Goal: Task Accomplishment & Management: Complete application form

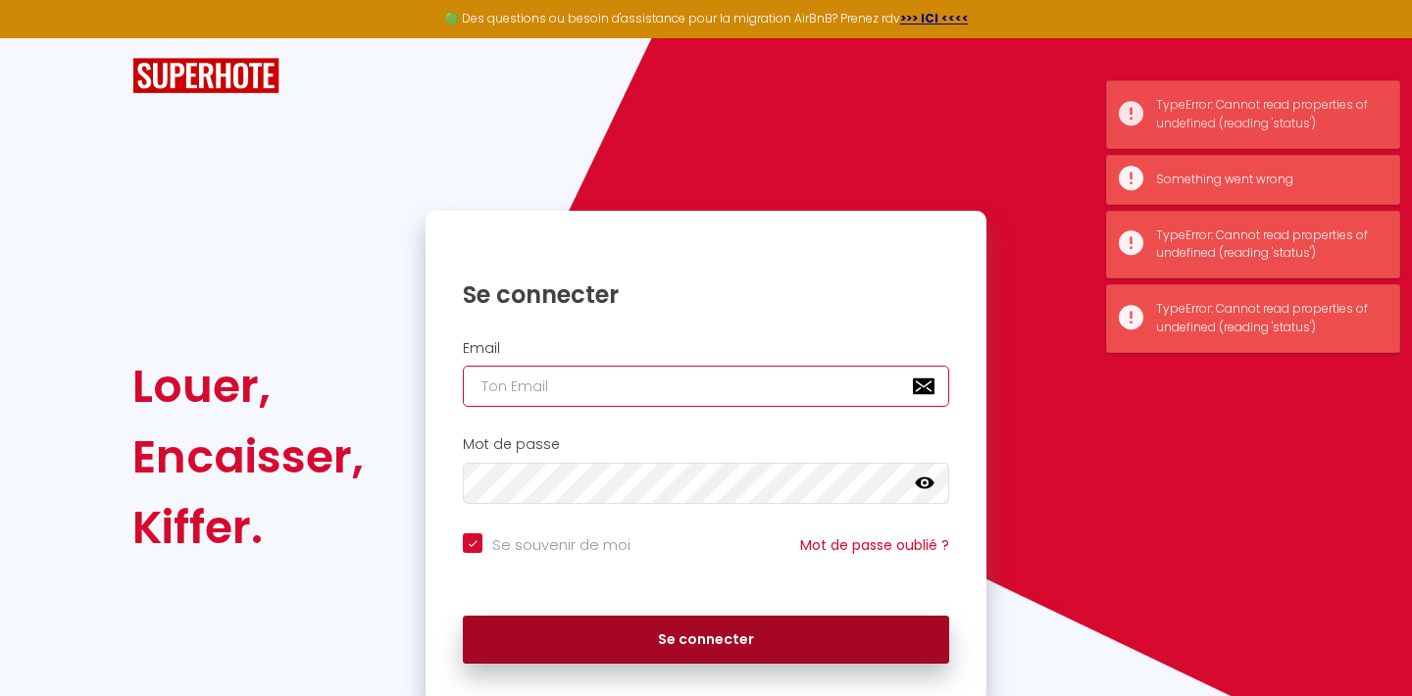
type input "[EMAIL_ADDRESS][DOMAIN_NAME]"
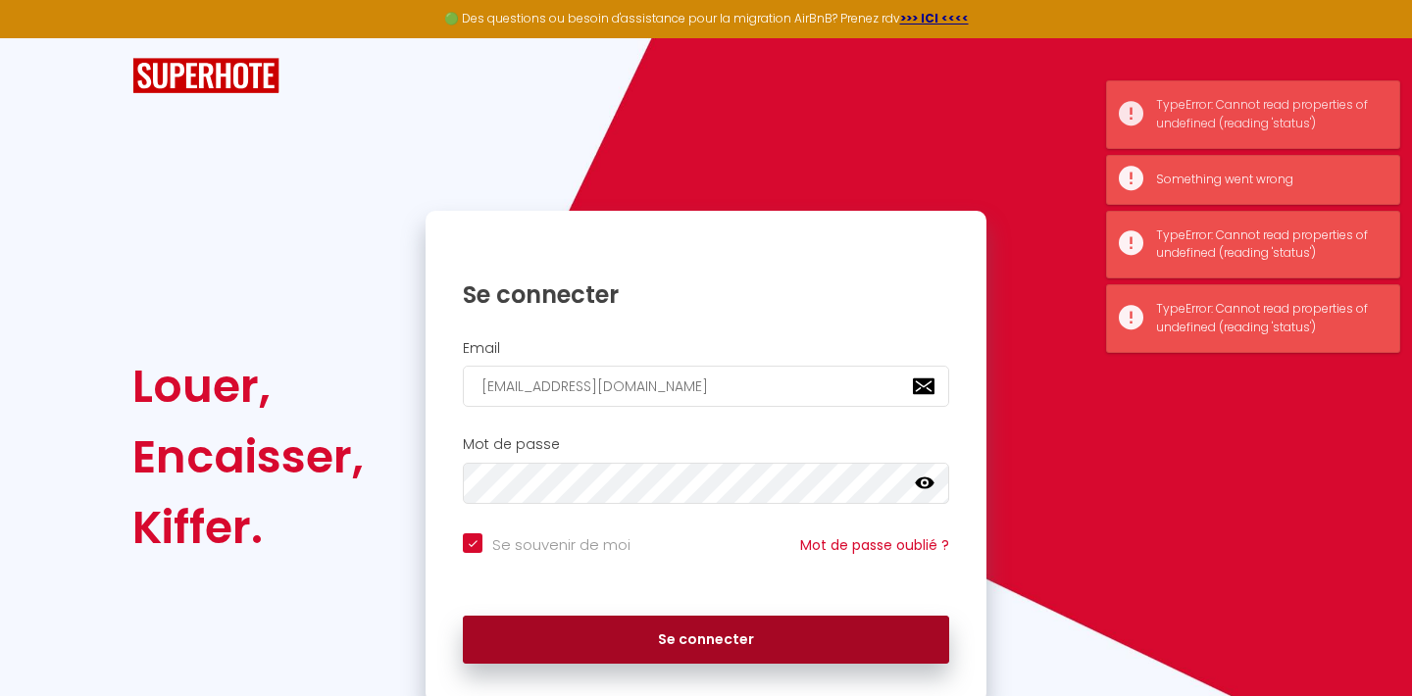
click at [588, 638] on button "Se connecter" at bounding box center [706, 640] width 486 height 49
checkbox input "true"
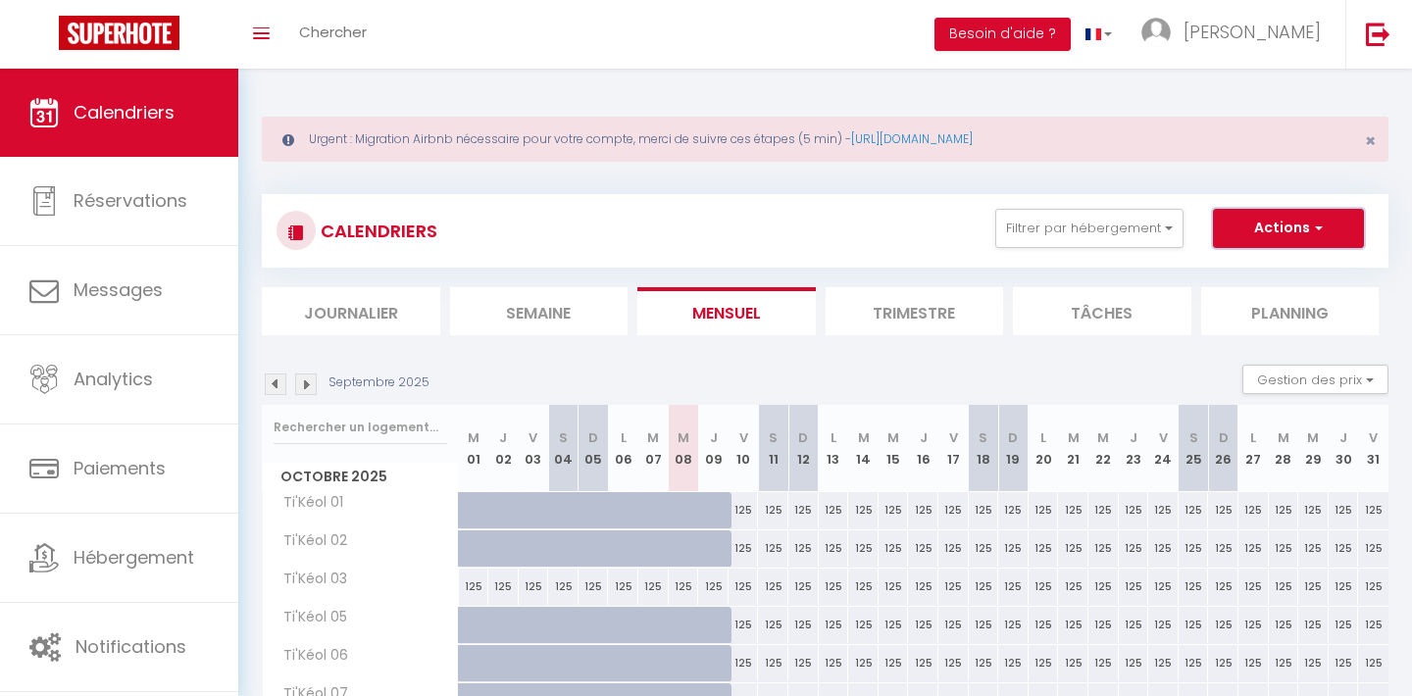
click at [1328, 243] on button "Actions" at bounding box center [1288, 228] width 151 height 39
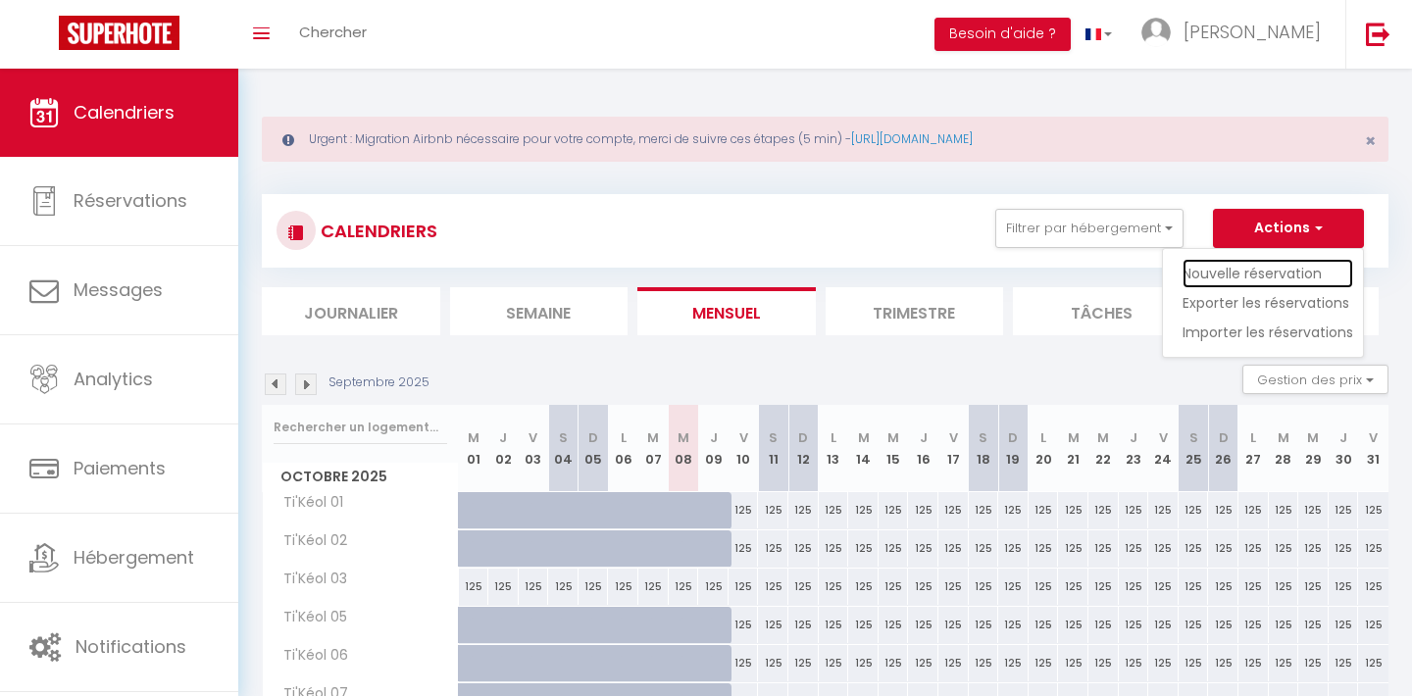
click at [1302, 265] on link "Nouvelle réservation" at bounding box center [1268, 273] width 171 height 29
select select
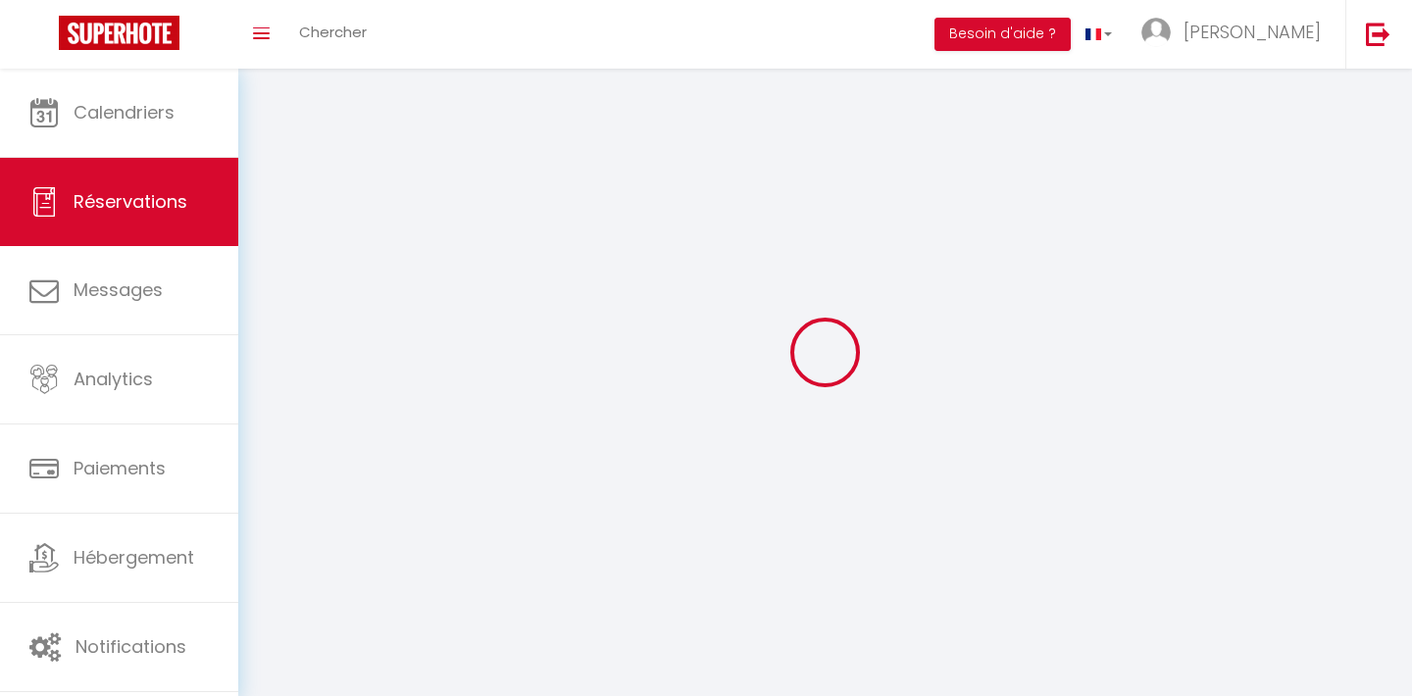
select select
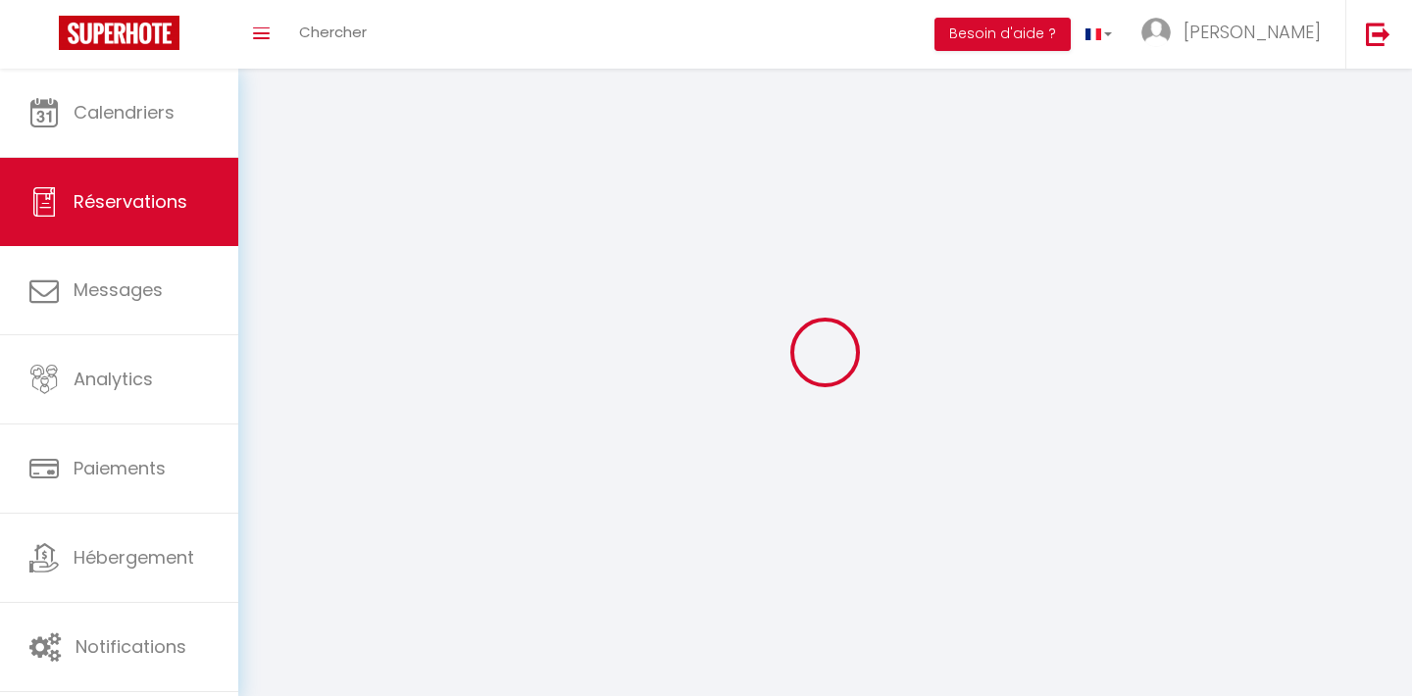
select select
checkbox input "false"
select select
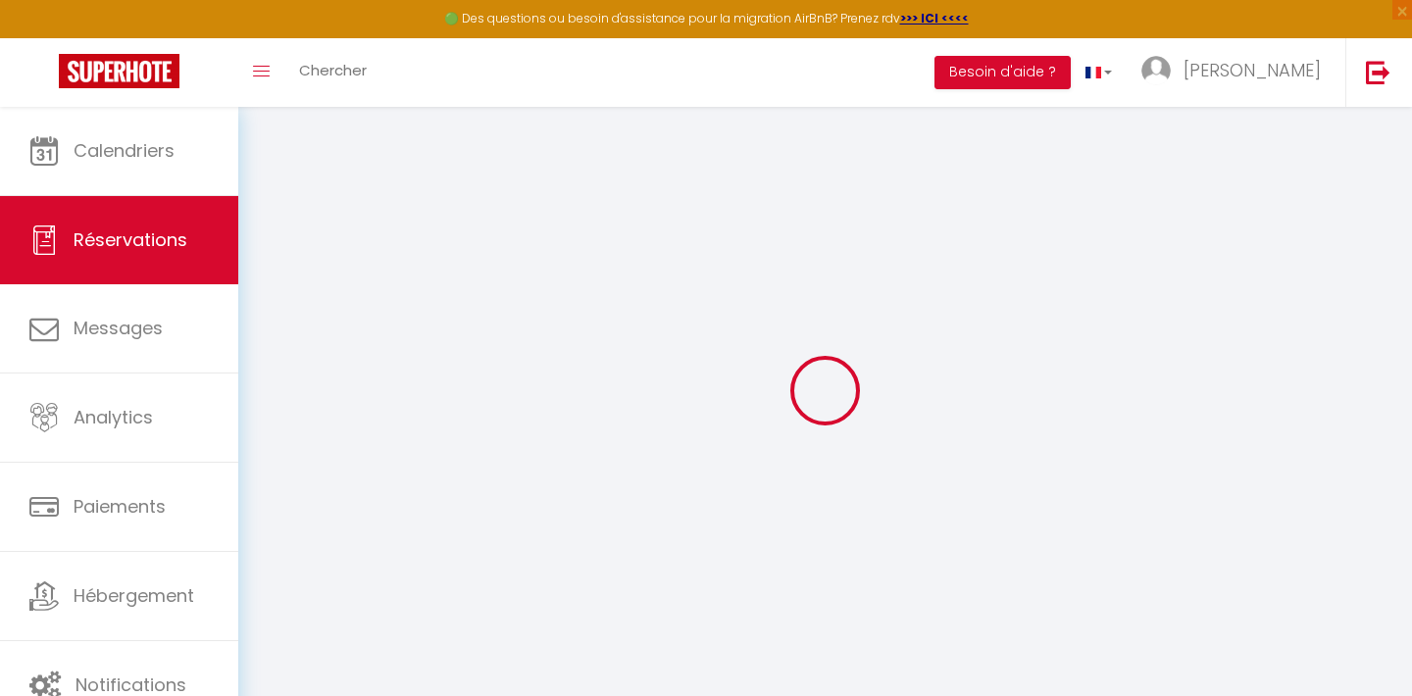
select select
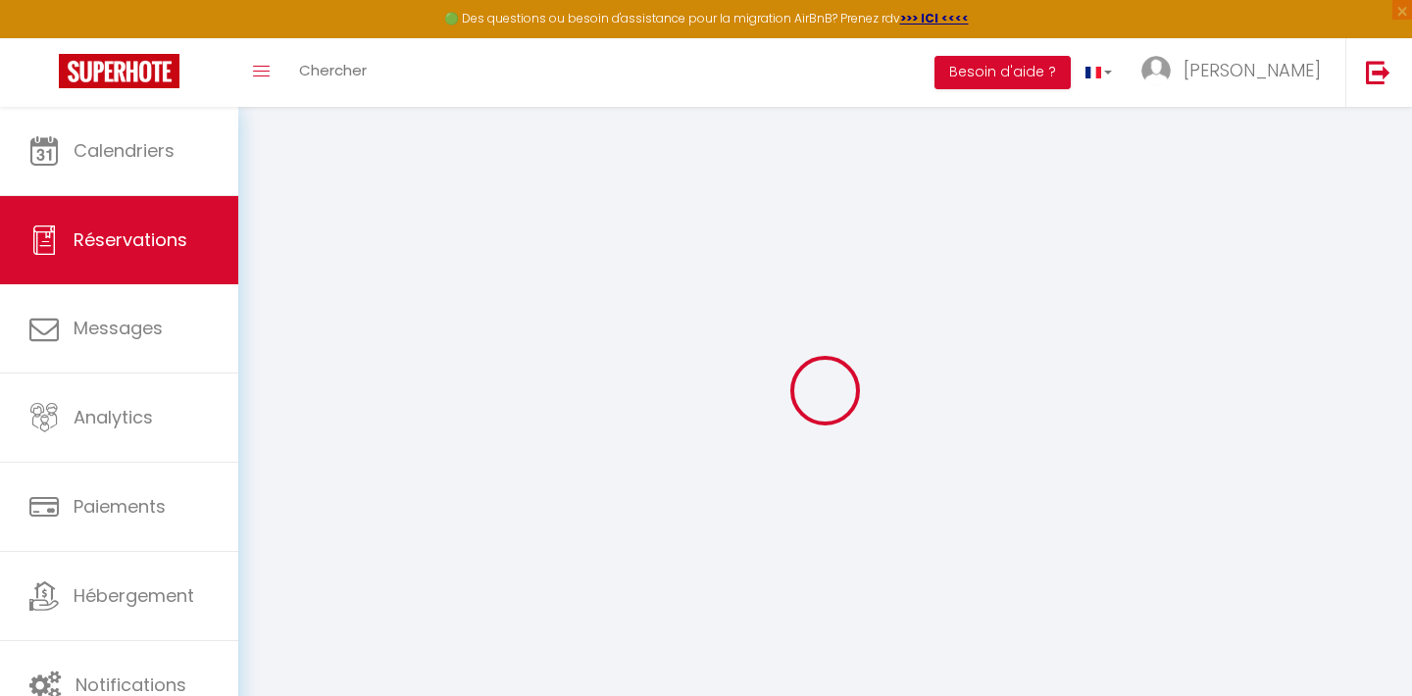
select select
checkbox input "false"
select select
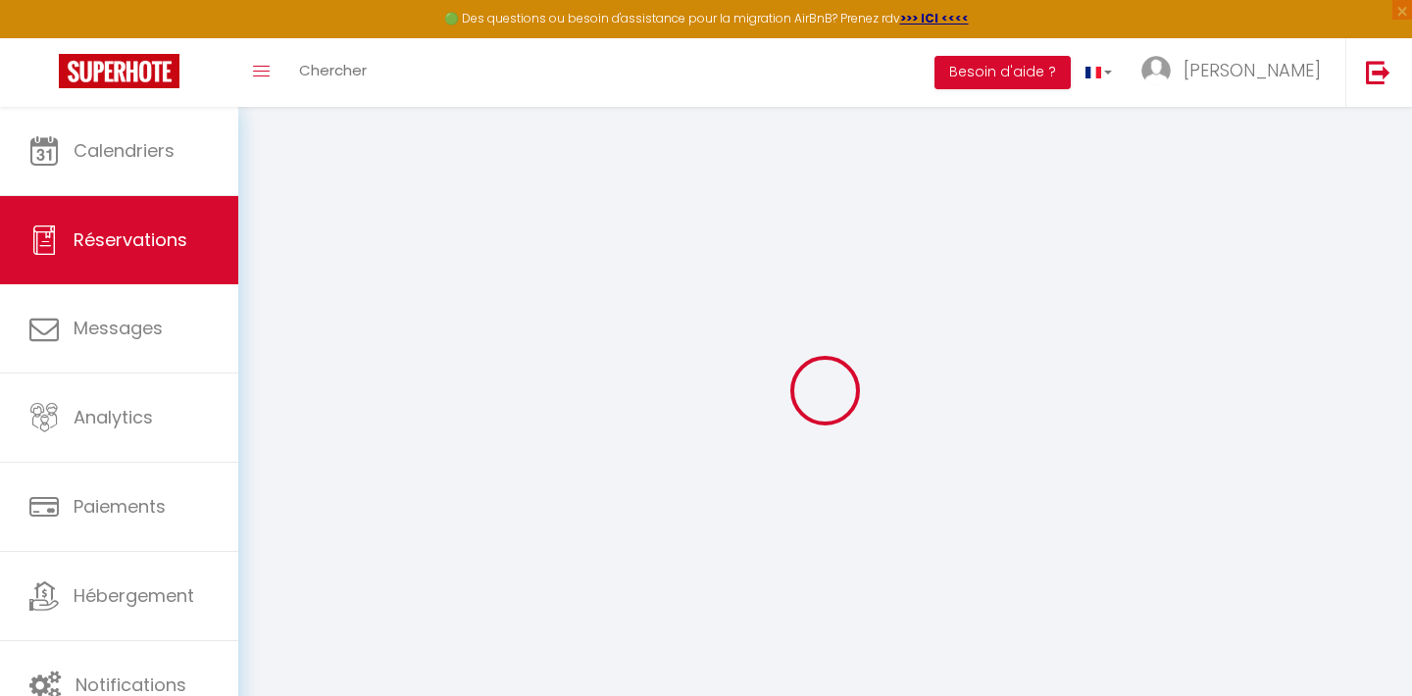
select select
checkbox input "false"
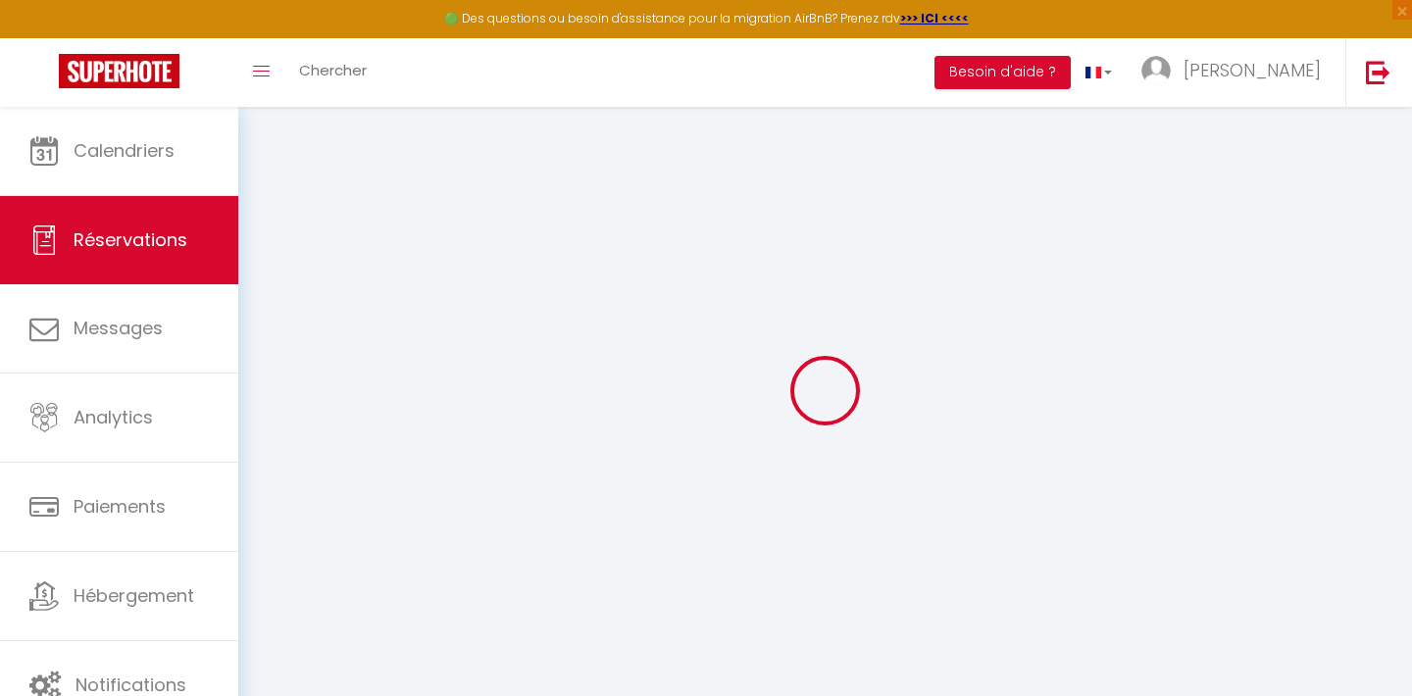
select select
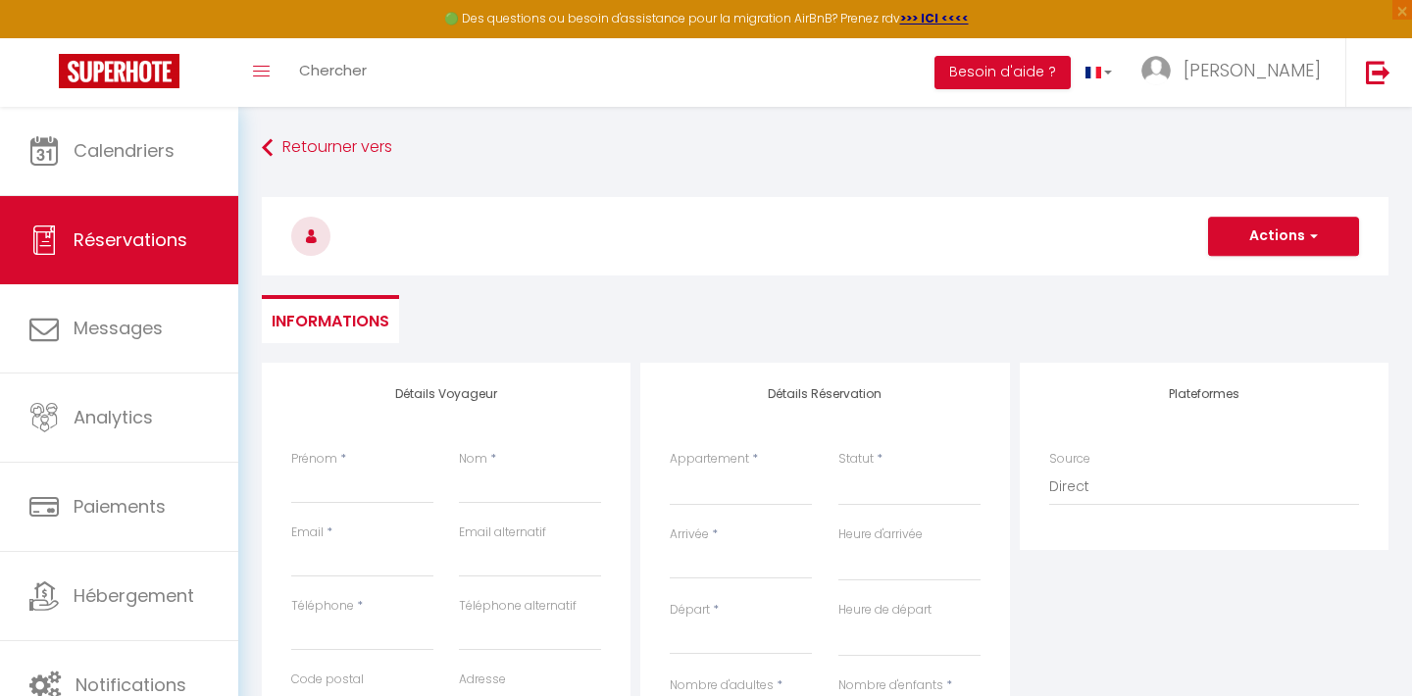
select select
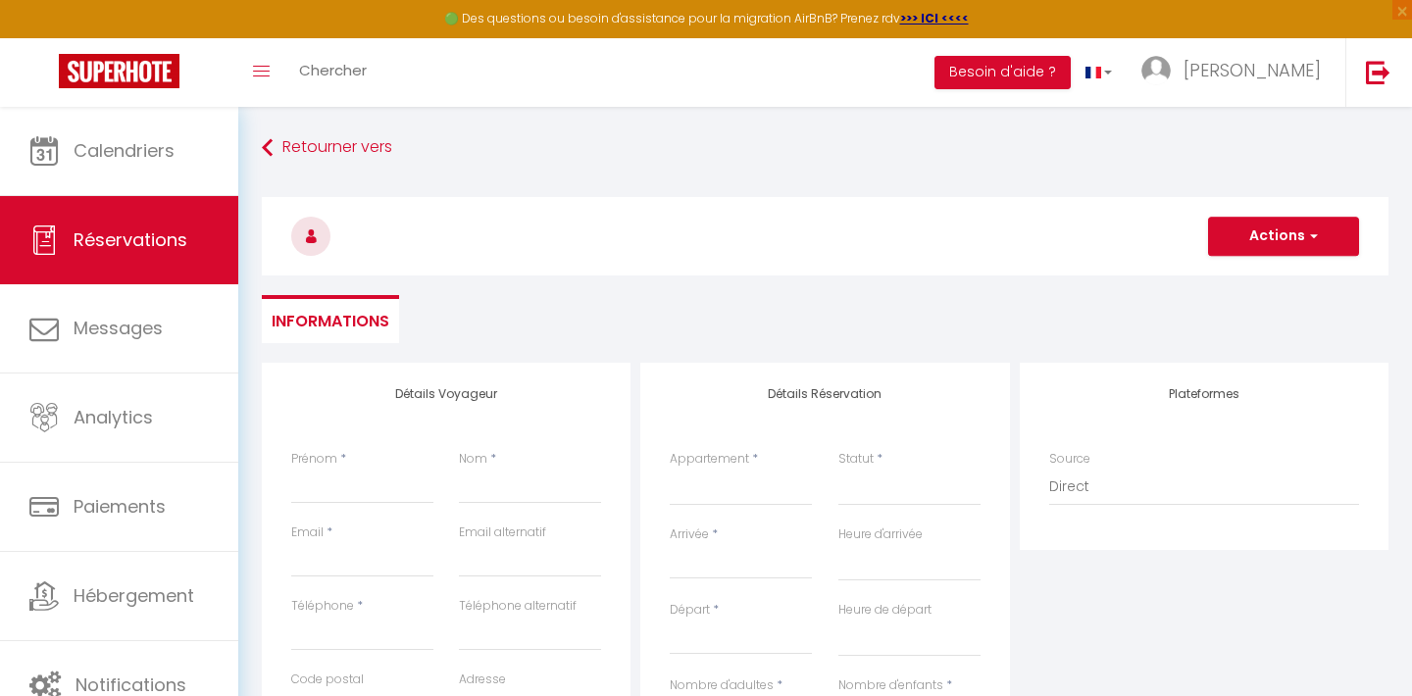
checkbox input "false"
select select
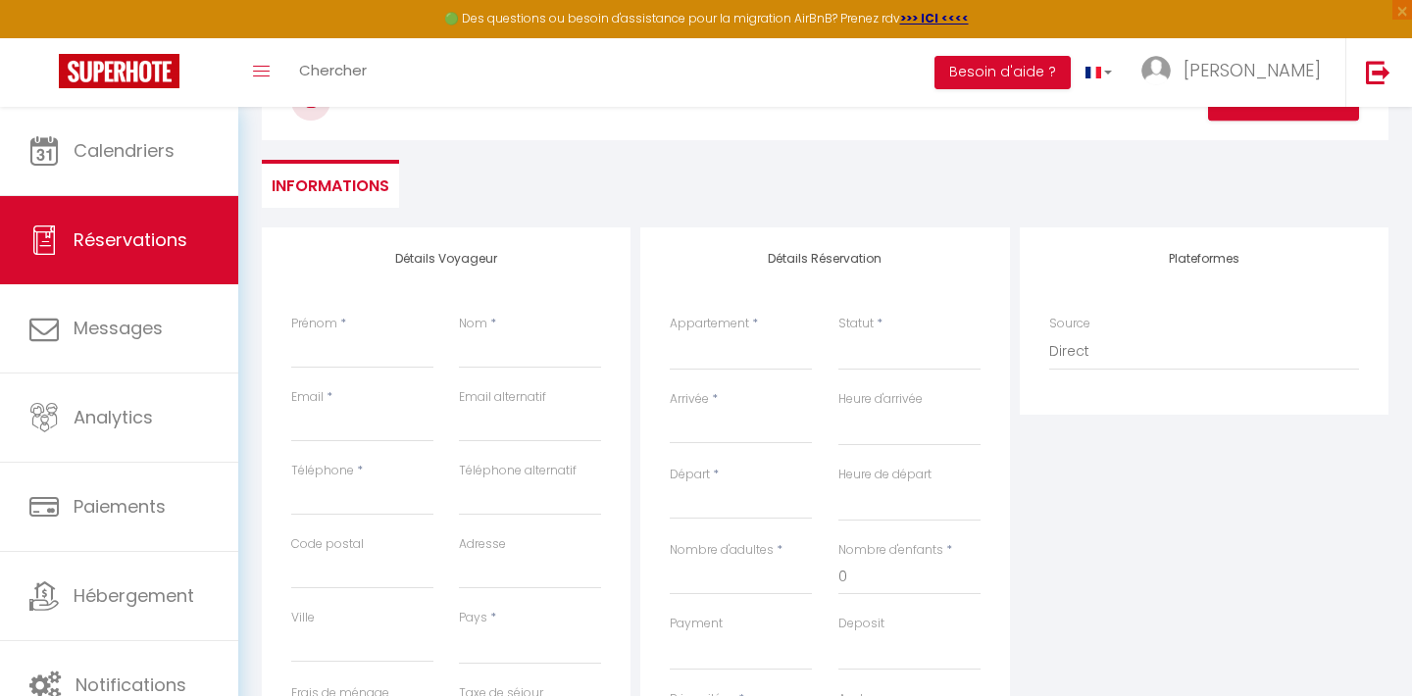
scroll to position [252, 0]
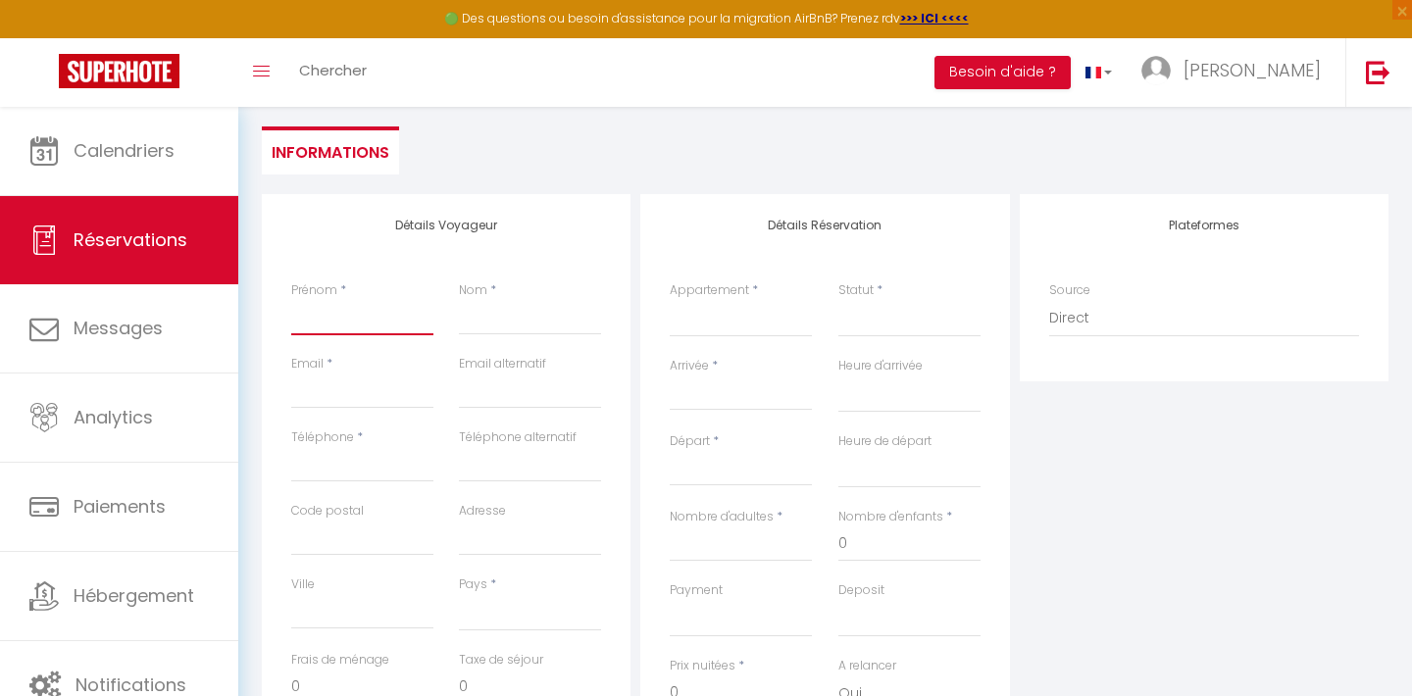
click at [376, 308] on input "Prénom" at bounding box center [362, 317] width 142 height 35
type input "M"
select select
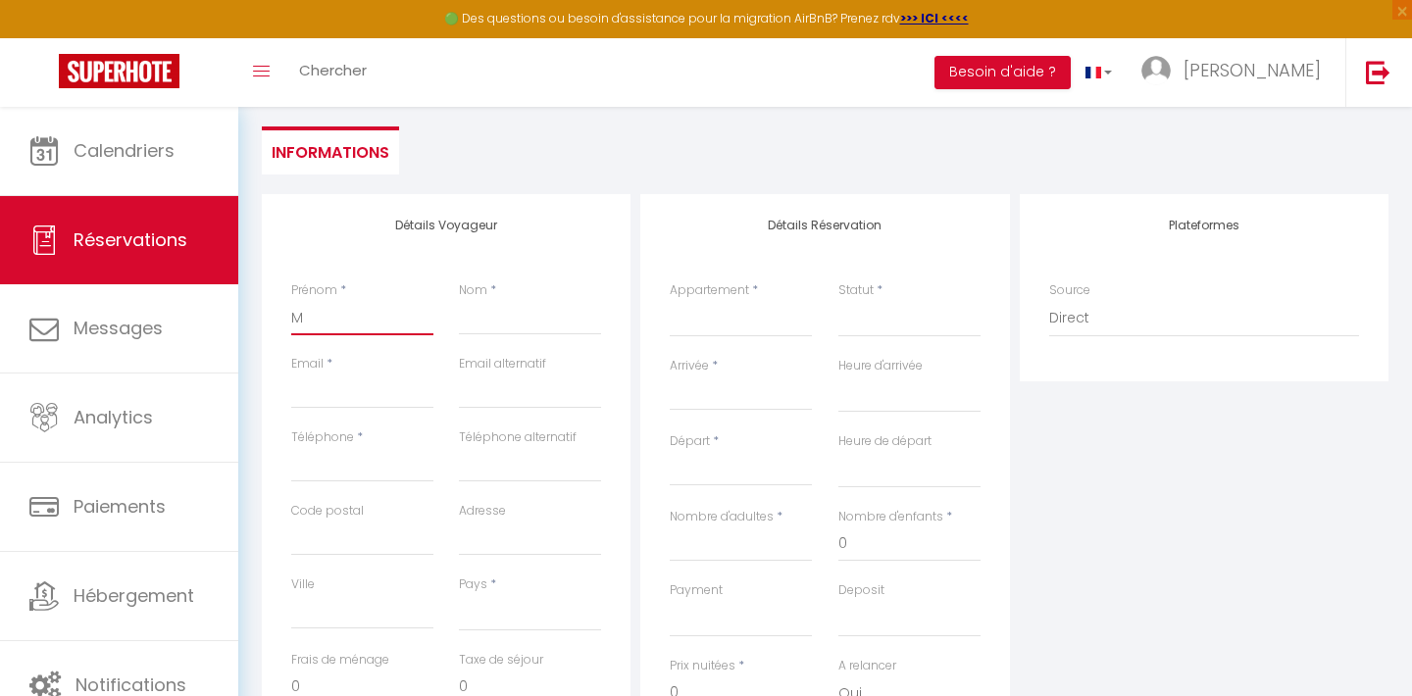
select select
checkbox input "false"
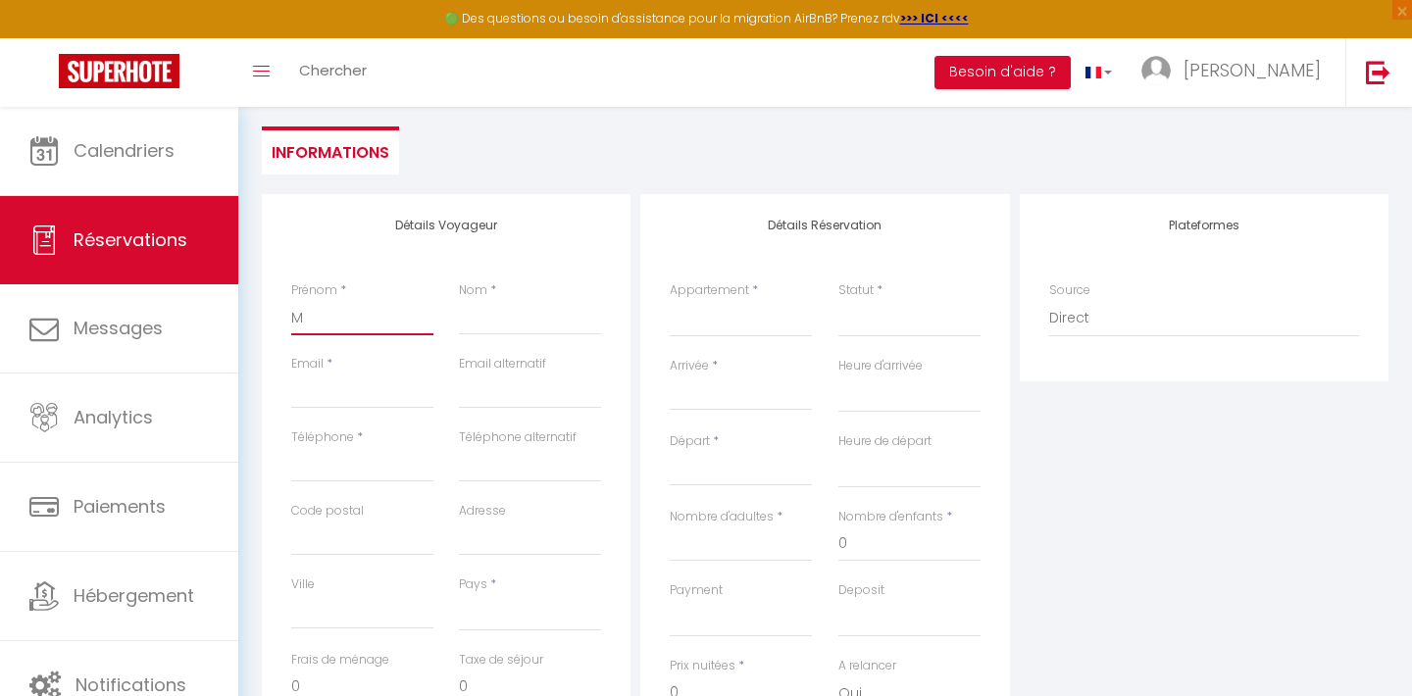
type input "Mq"
select select
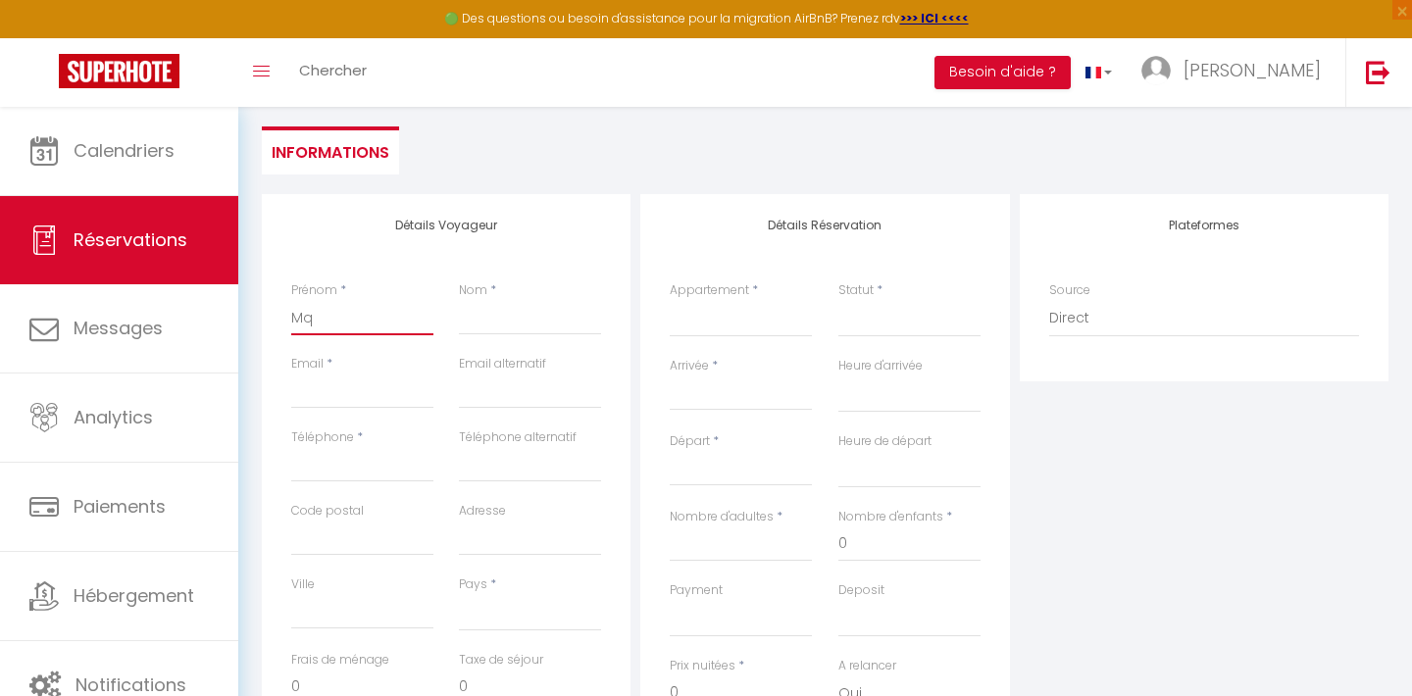
select select
checkbox input "false"
type input "Mqr"
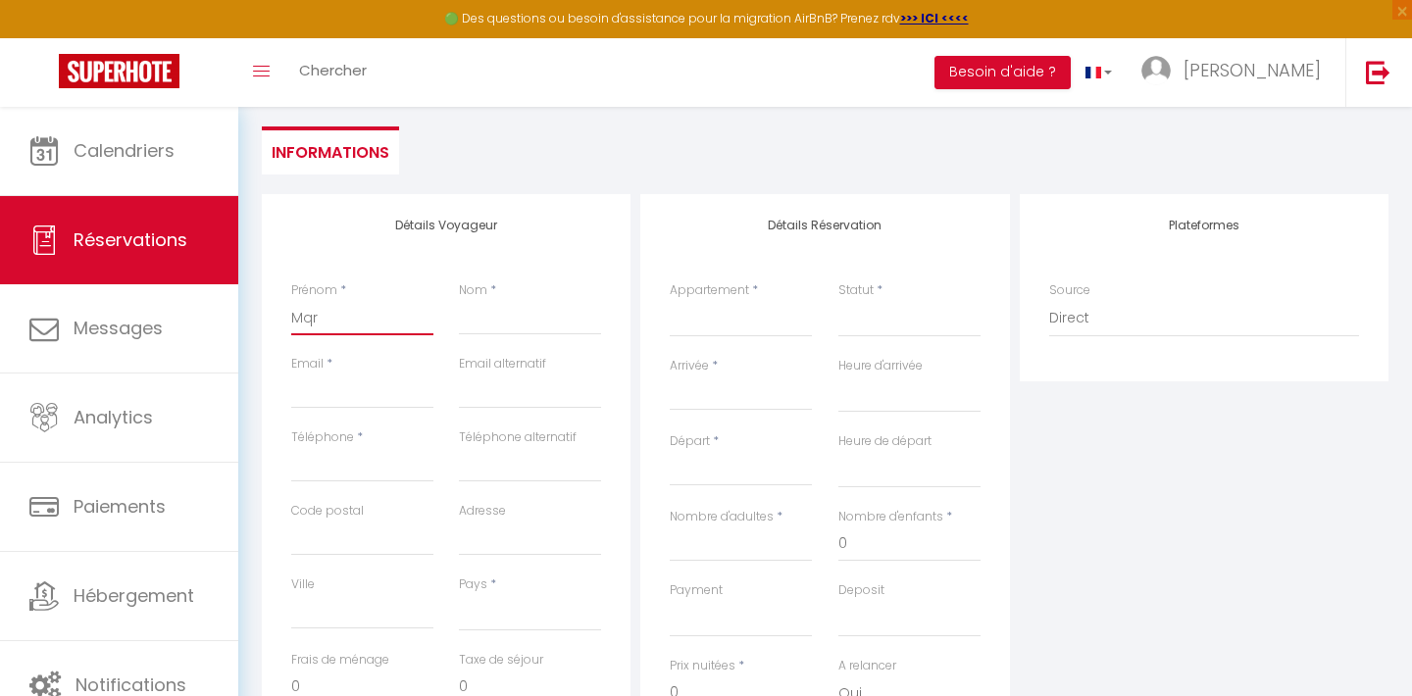
select select
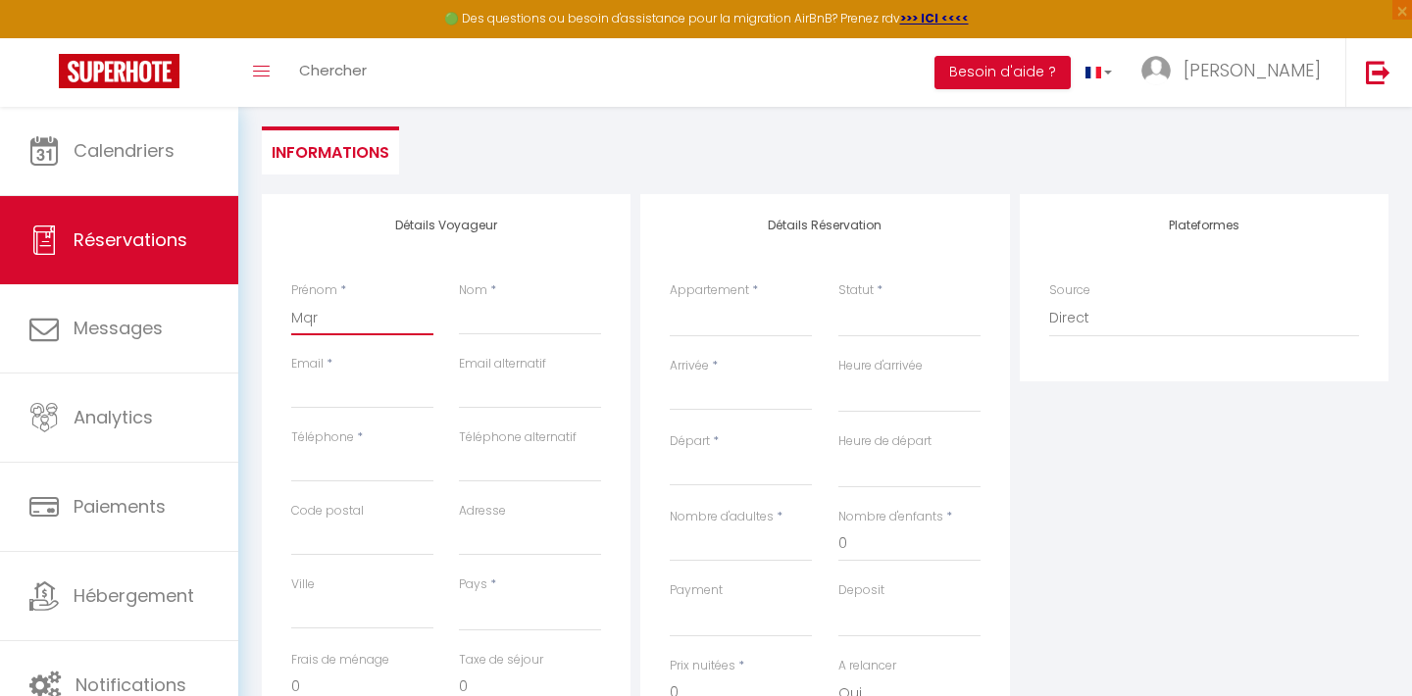
select select
checkbox input "false"
type input "Mqri"
select select
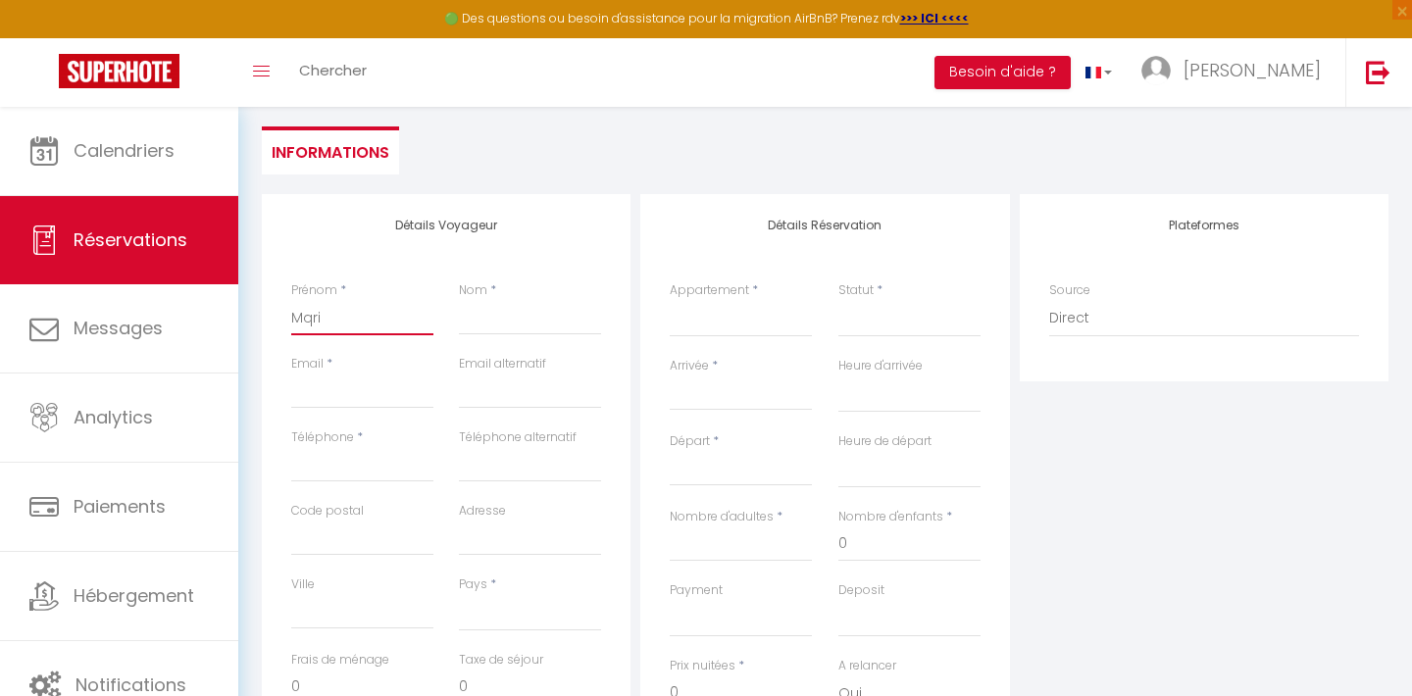
select select
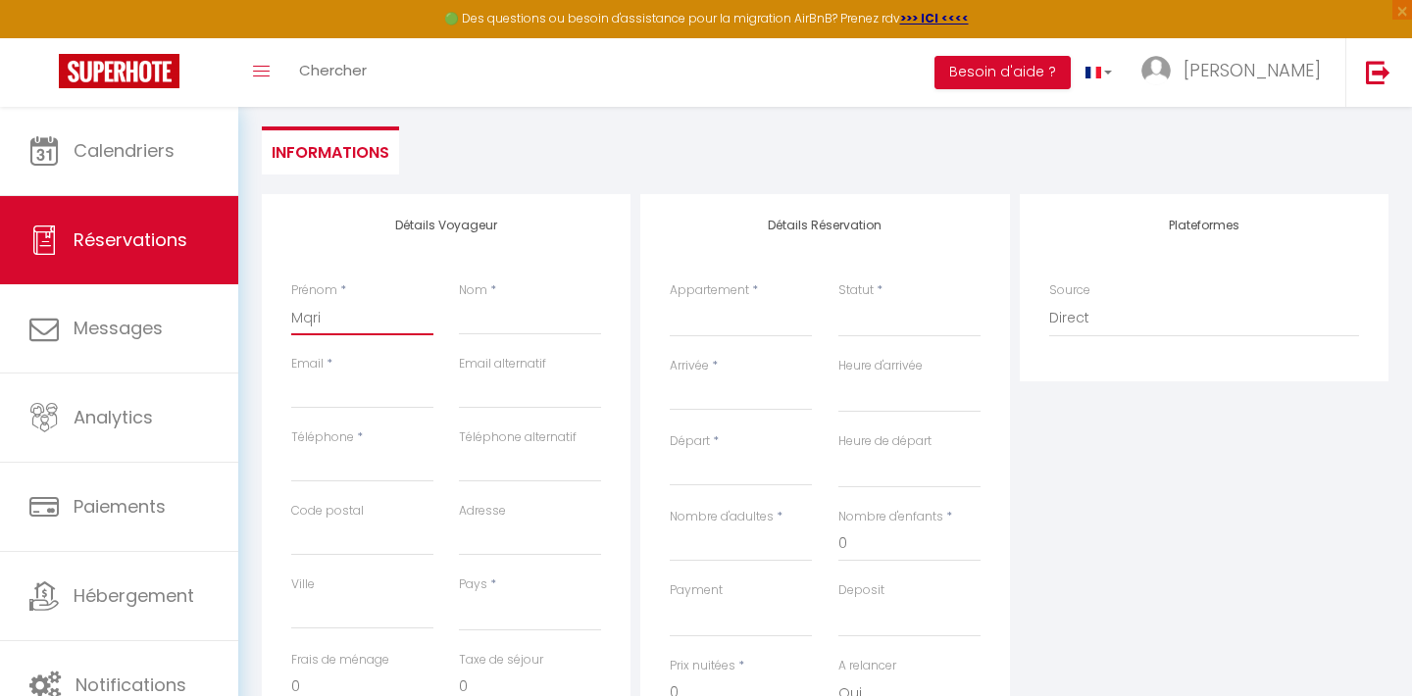
select select
checkbox input "false"
type input "Mqrie"
select select
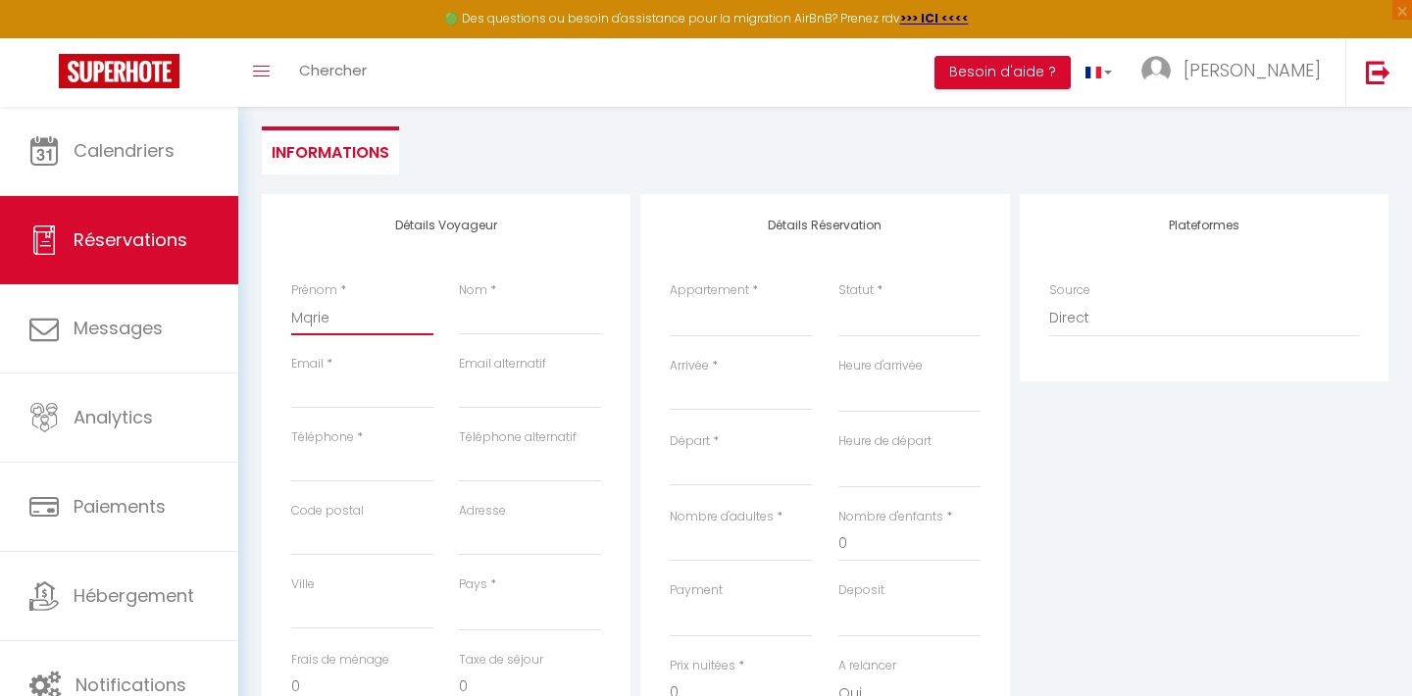
select select
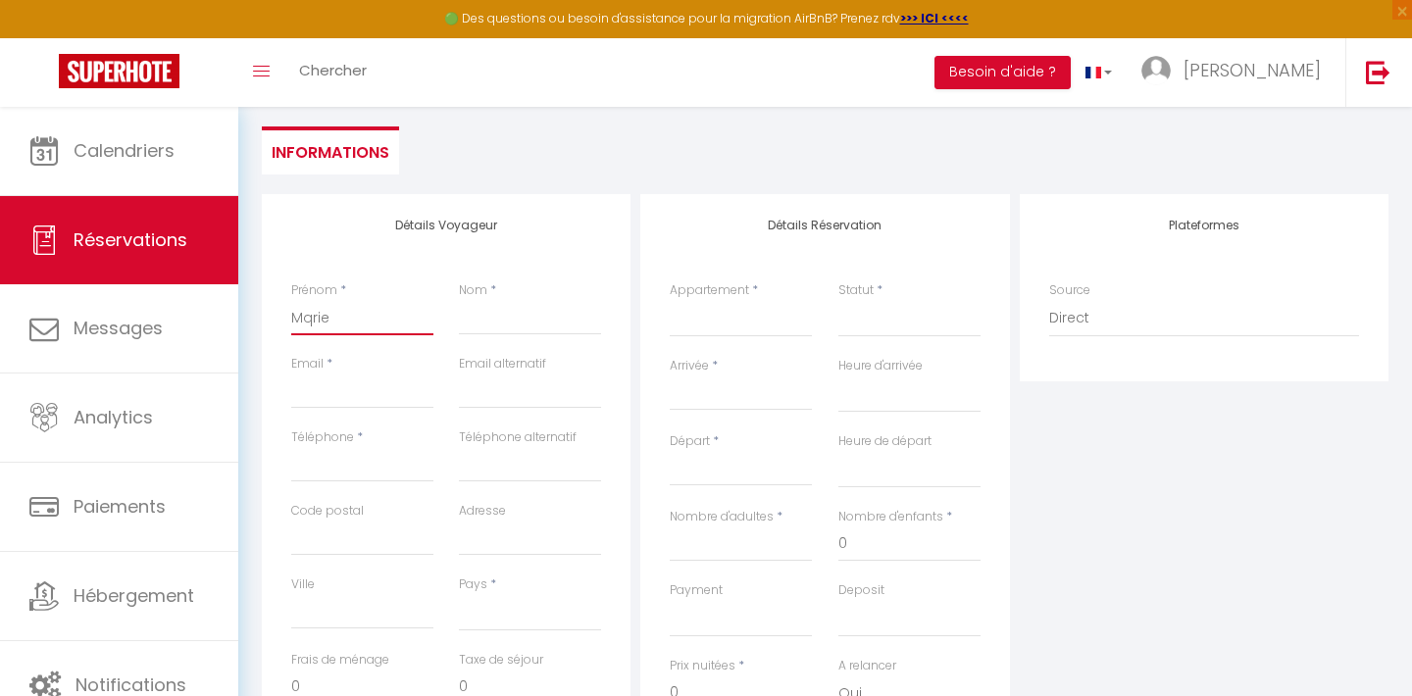
checkbox input "false"
type input "Mqri"
select select
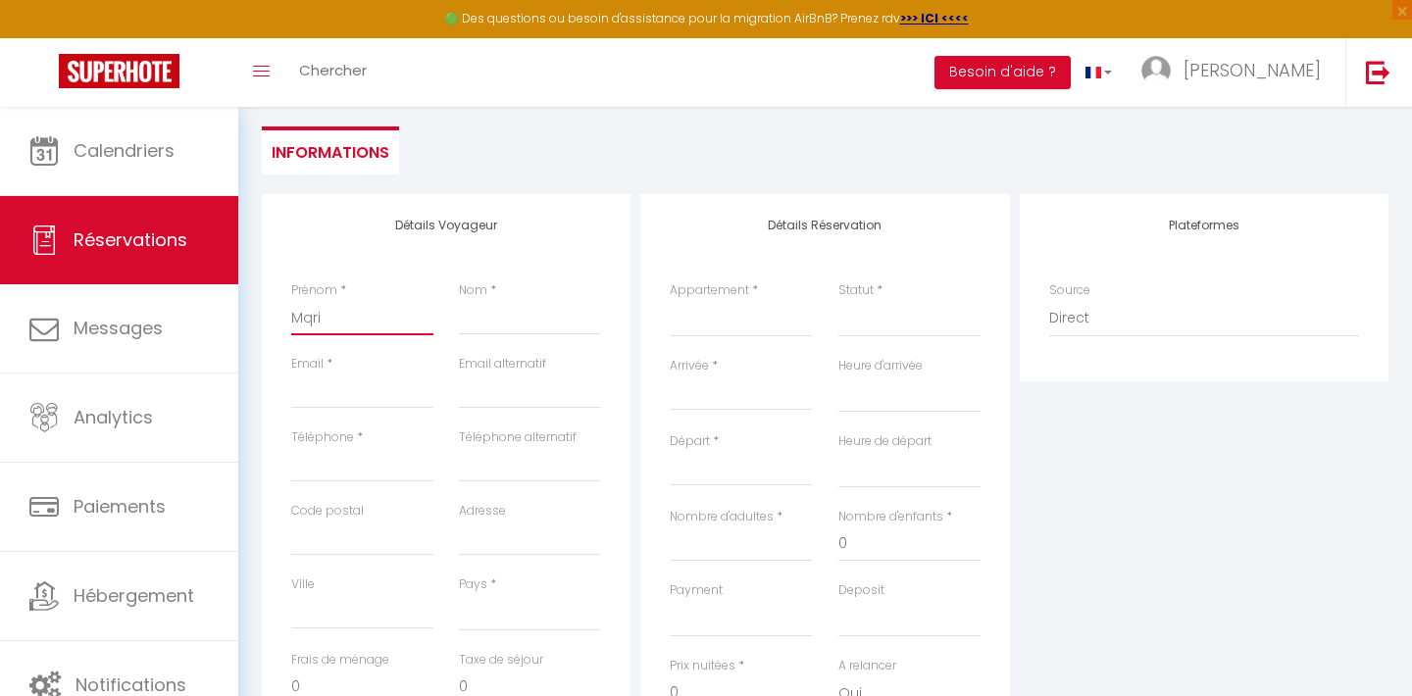
select select
checkbox input "false"
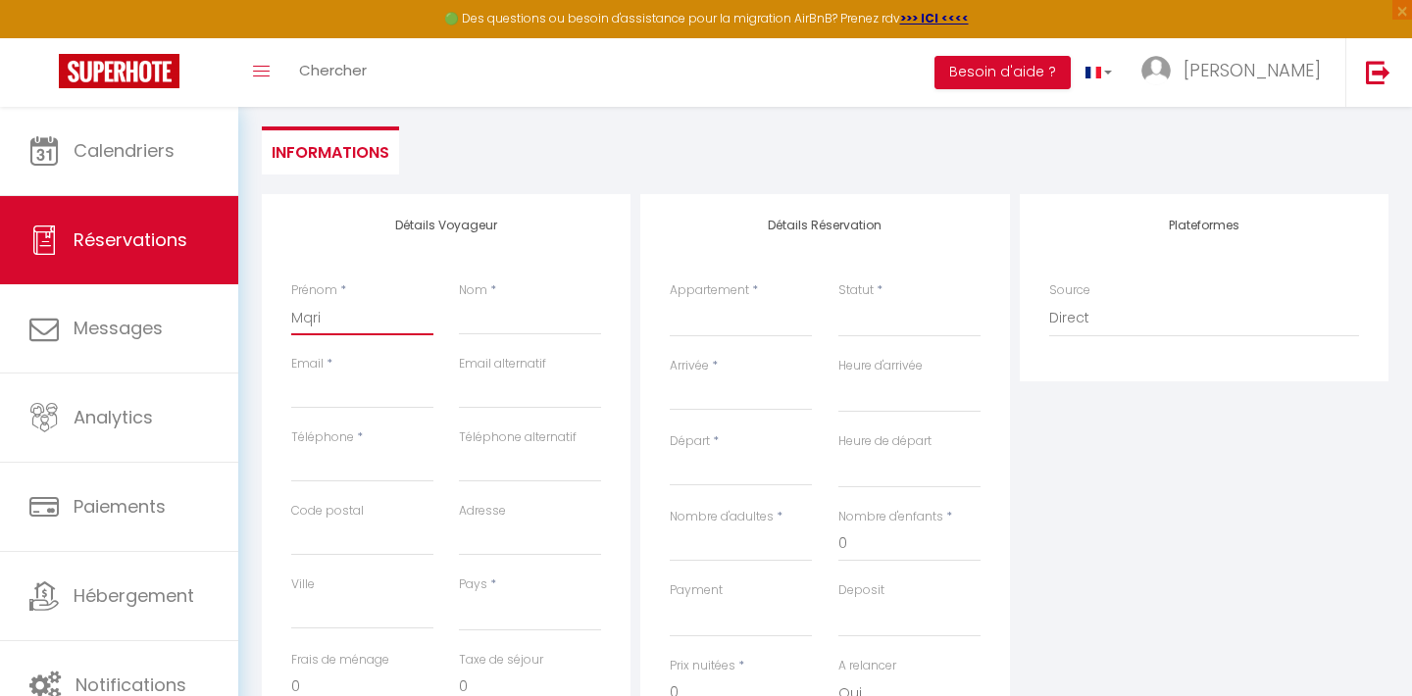
type input "Mqr"
select select
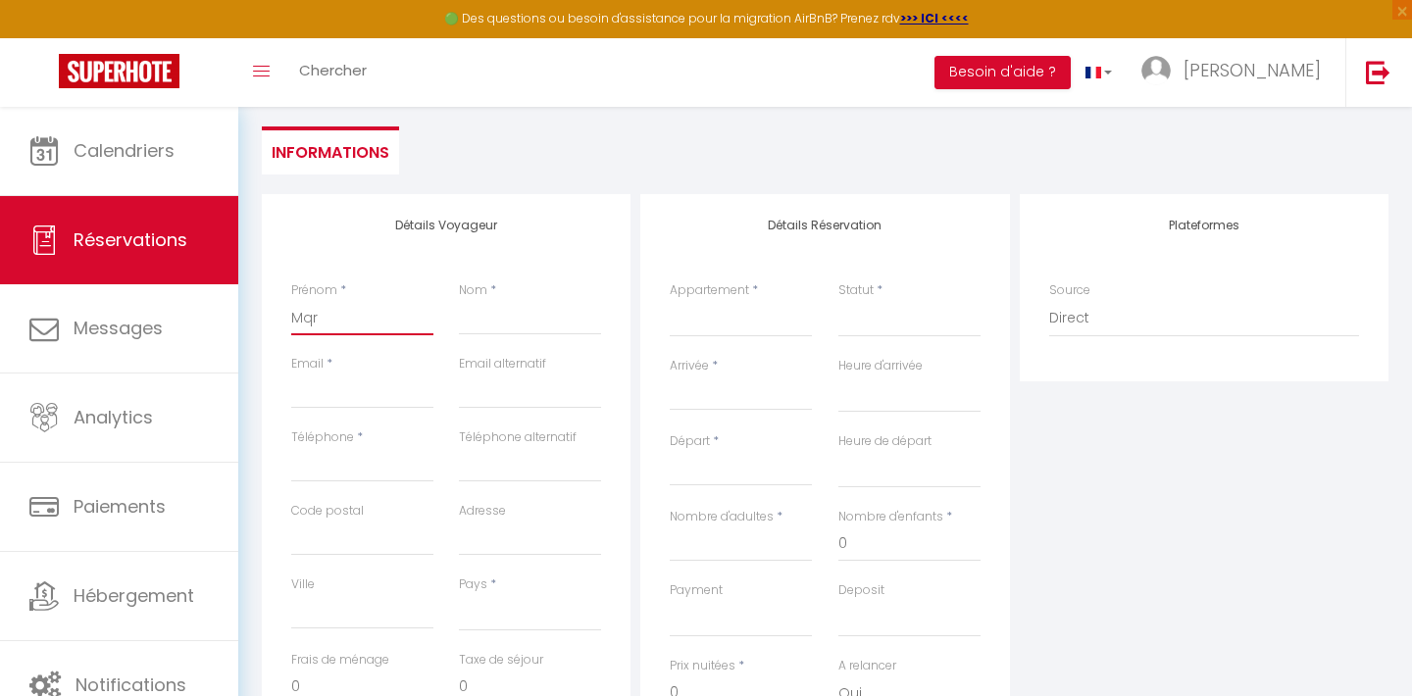
select select
checkbox input "false"
type input "Mq"
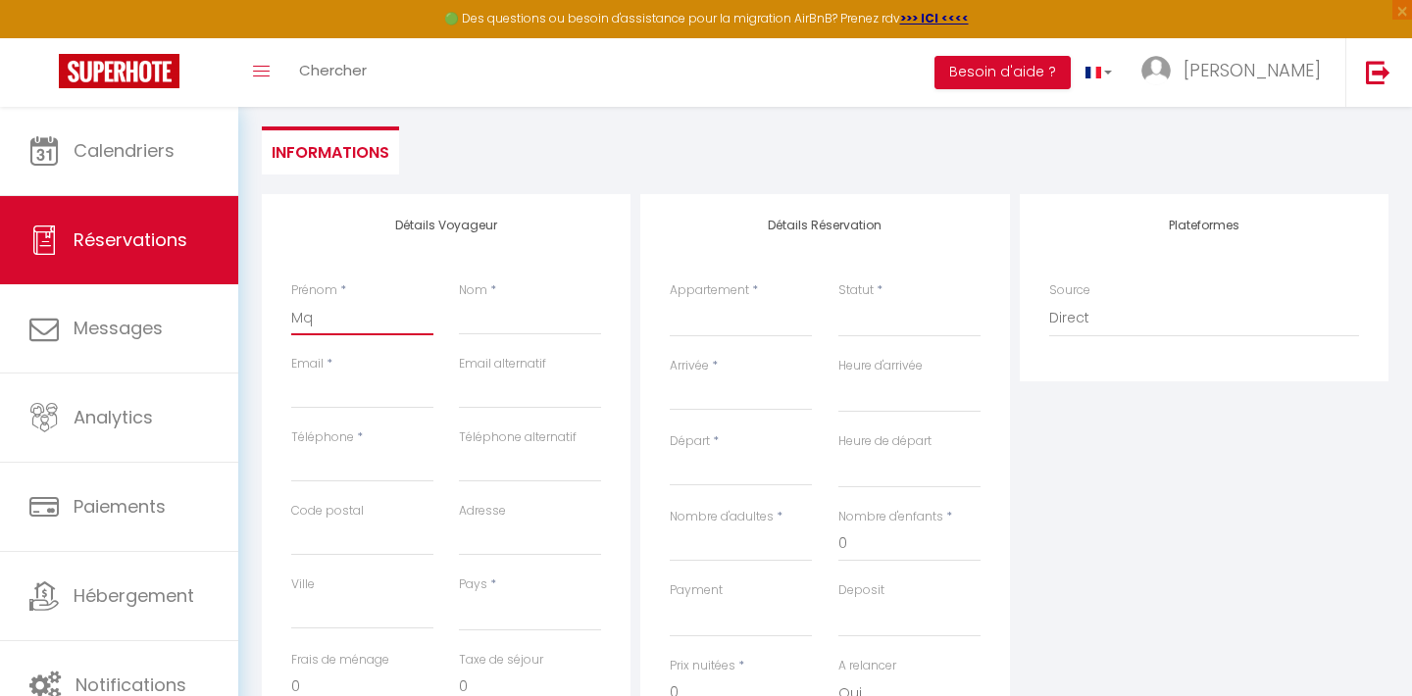
select select
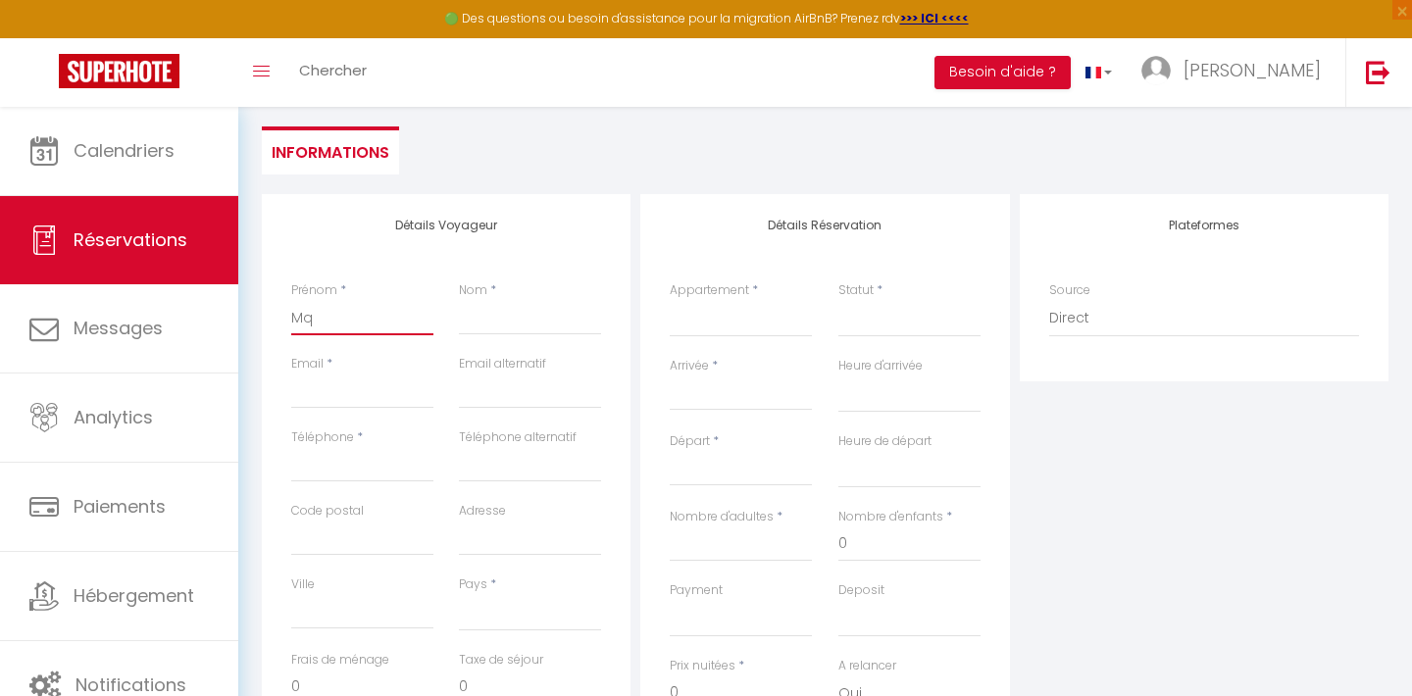
select select
checkbox input "false"
type input "M"
select select
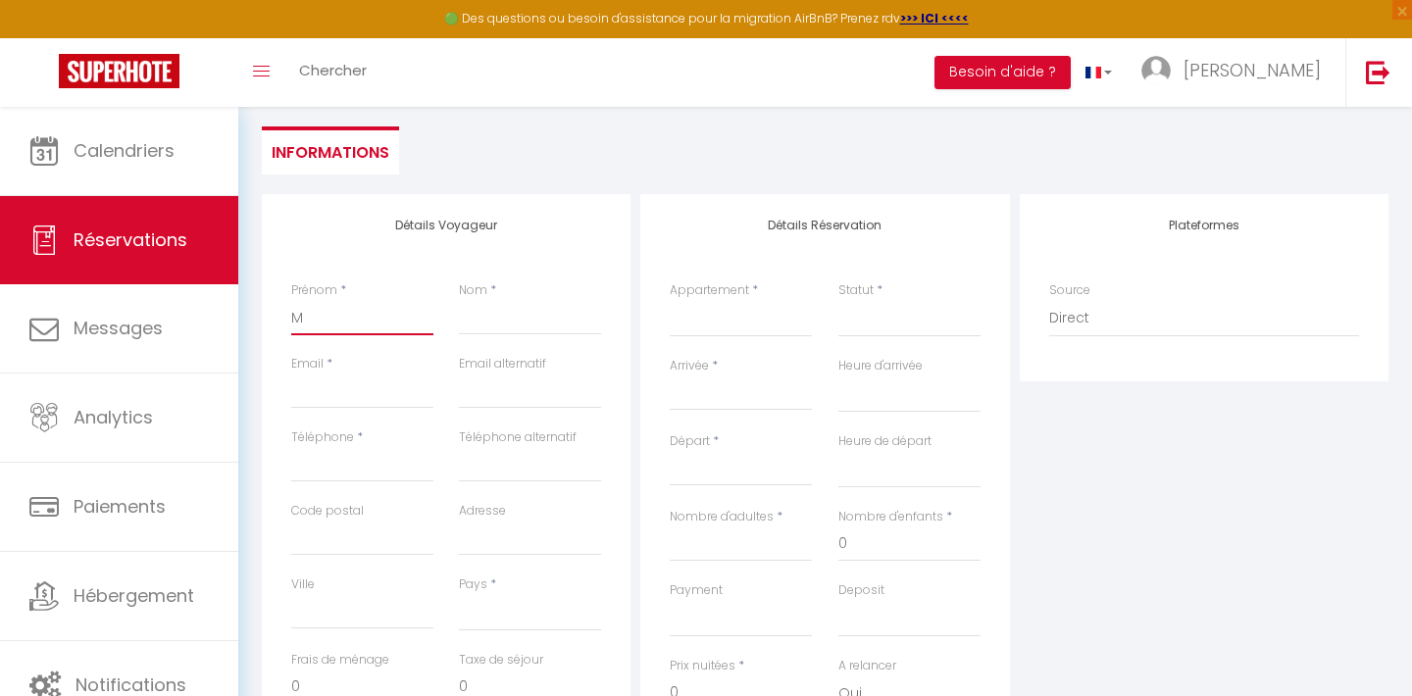
select select
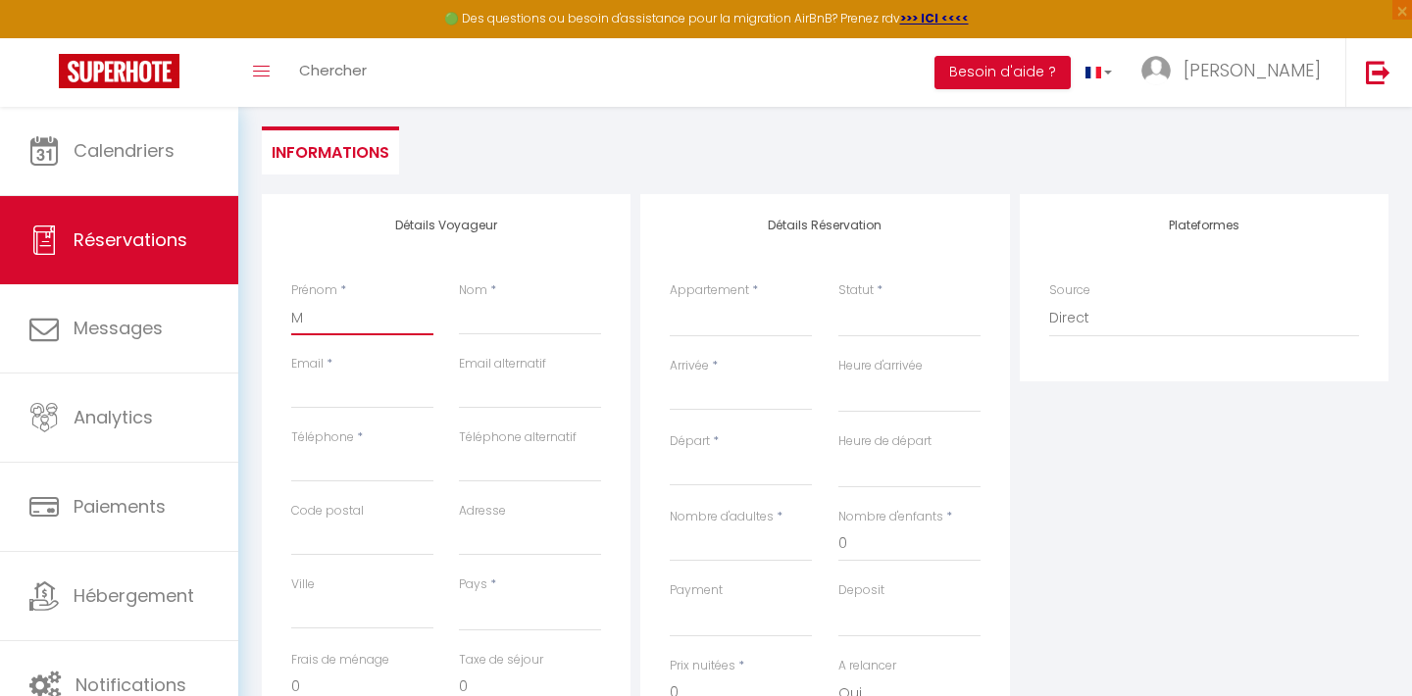
select select
checkbox input "false"
type input "Ma"
select select
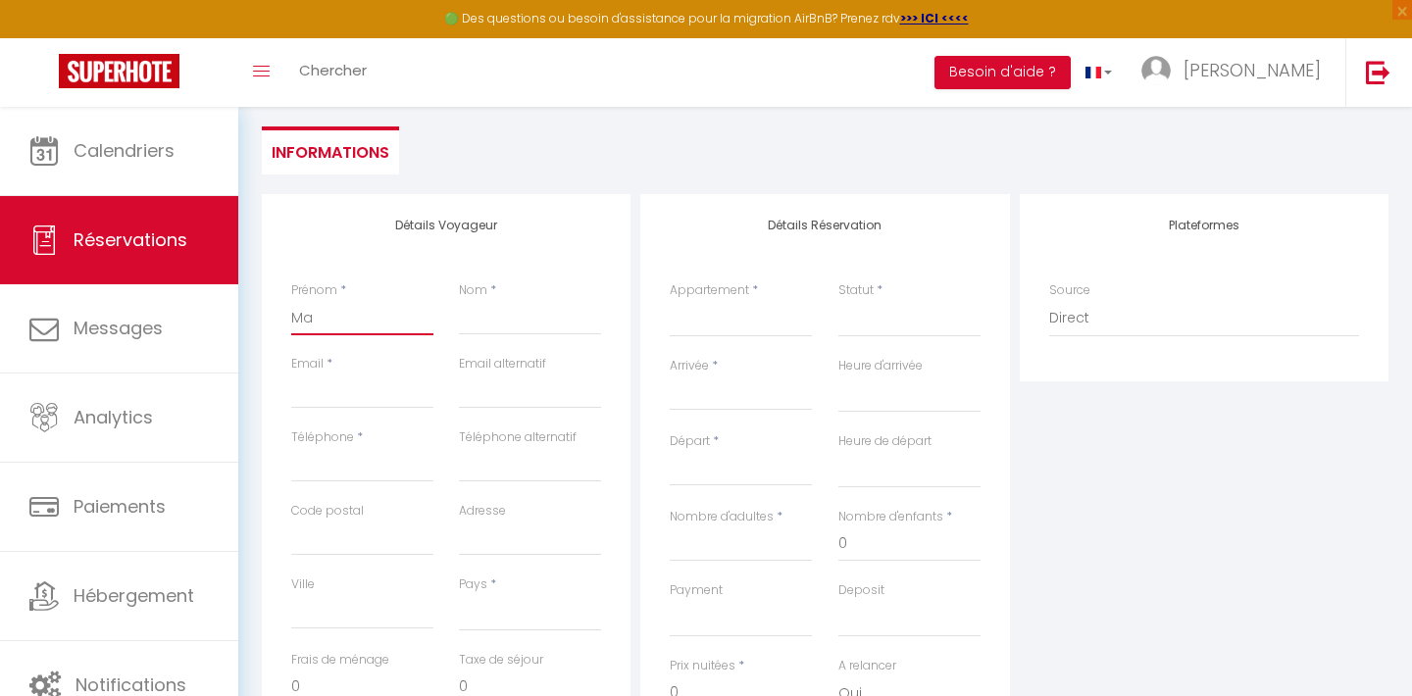
select select
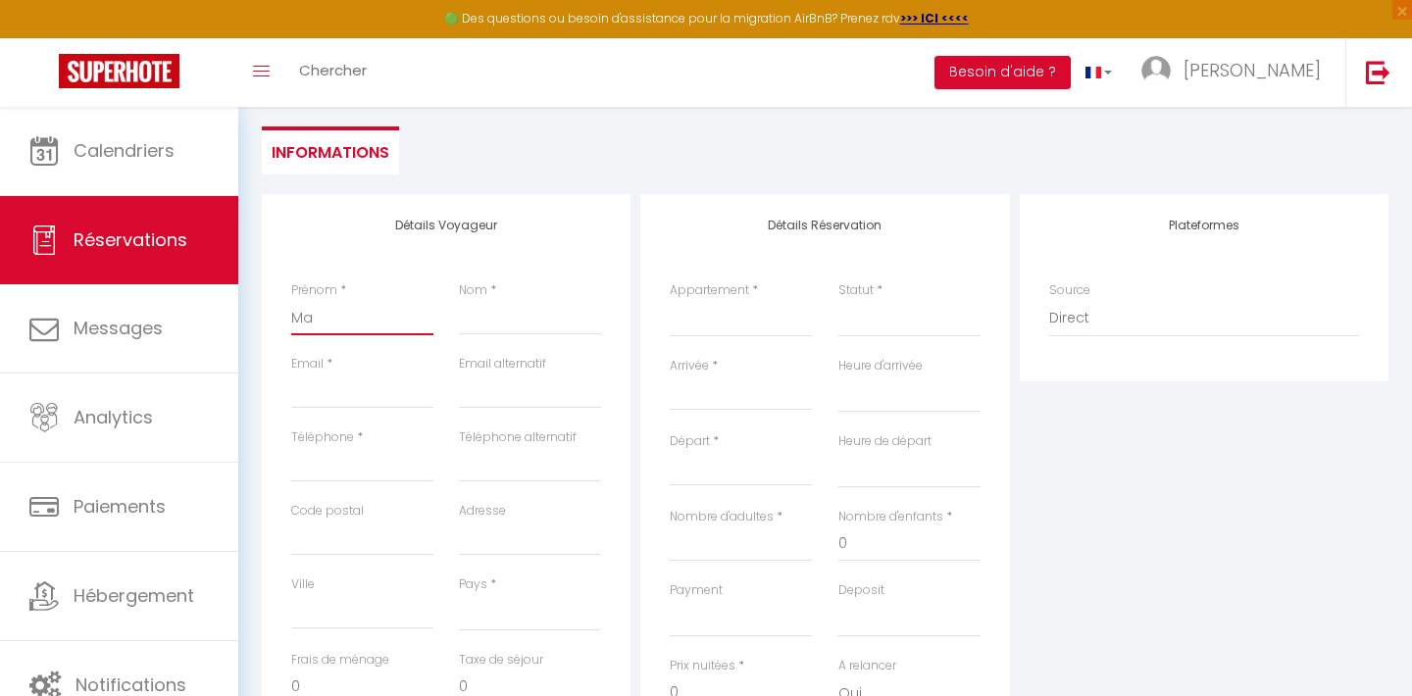
checkbox input "false"
type input "Mar"
select select
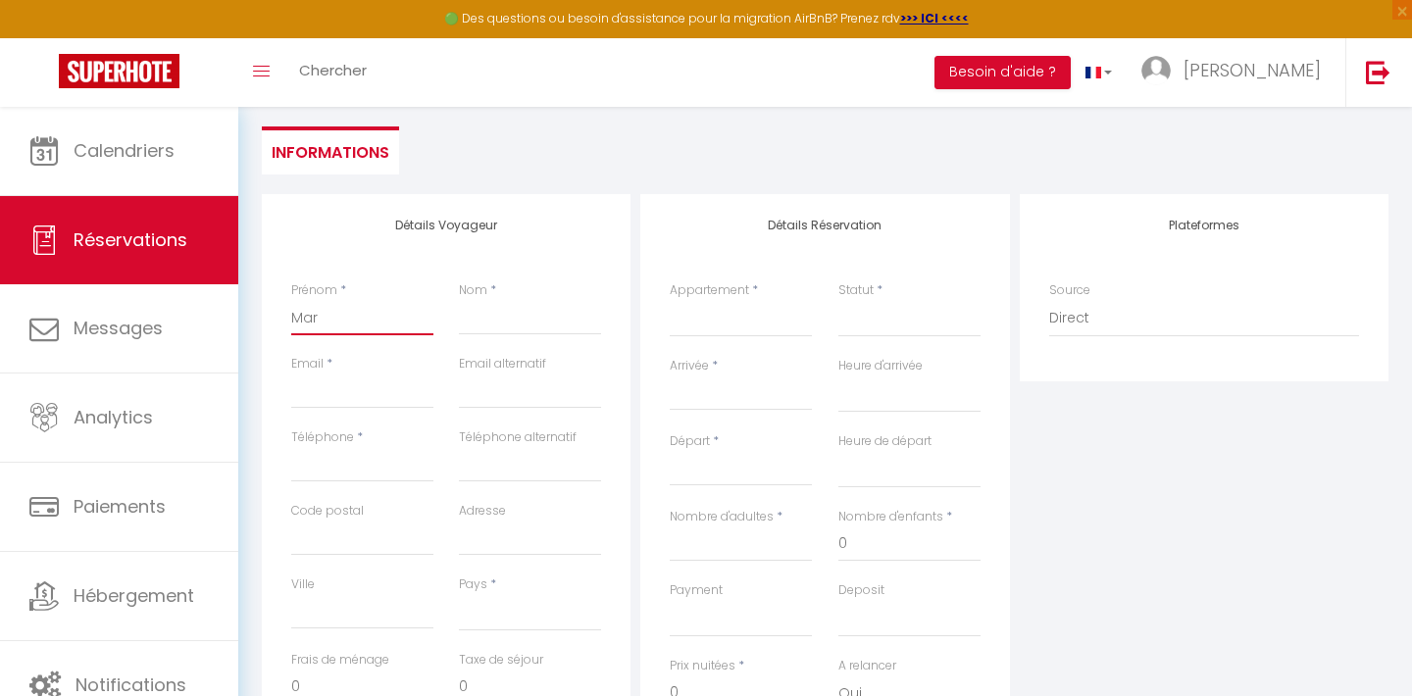
select select
checkbox input "false"
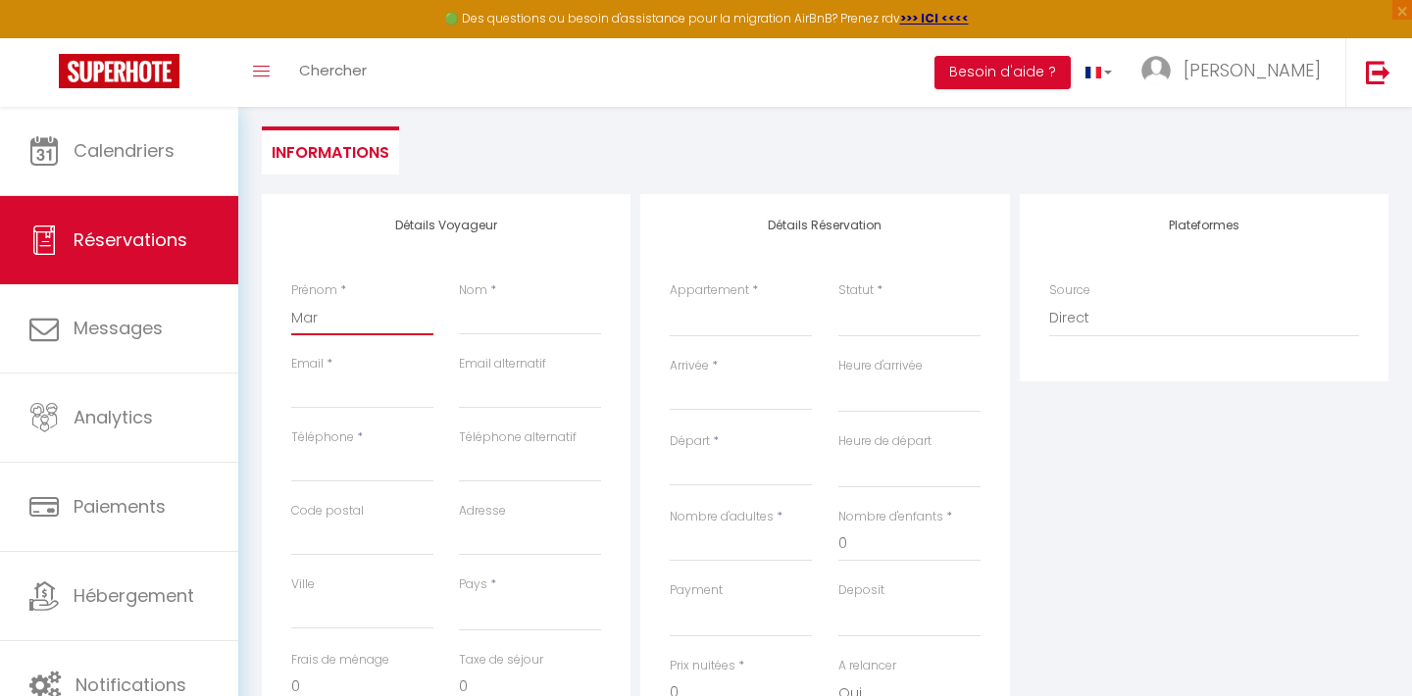
type input "Mari"
select select
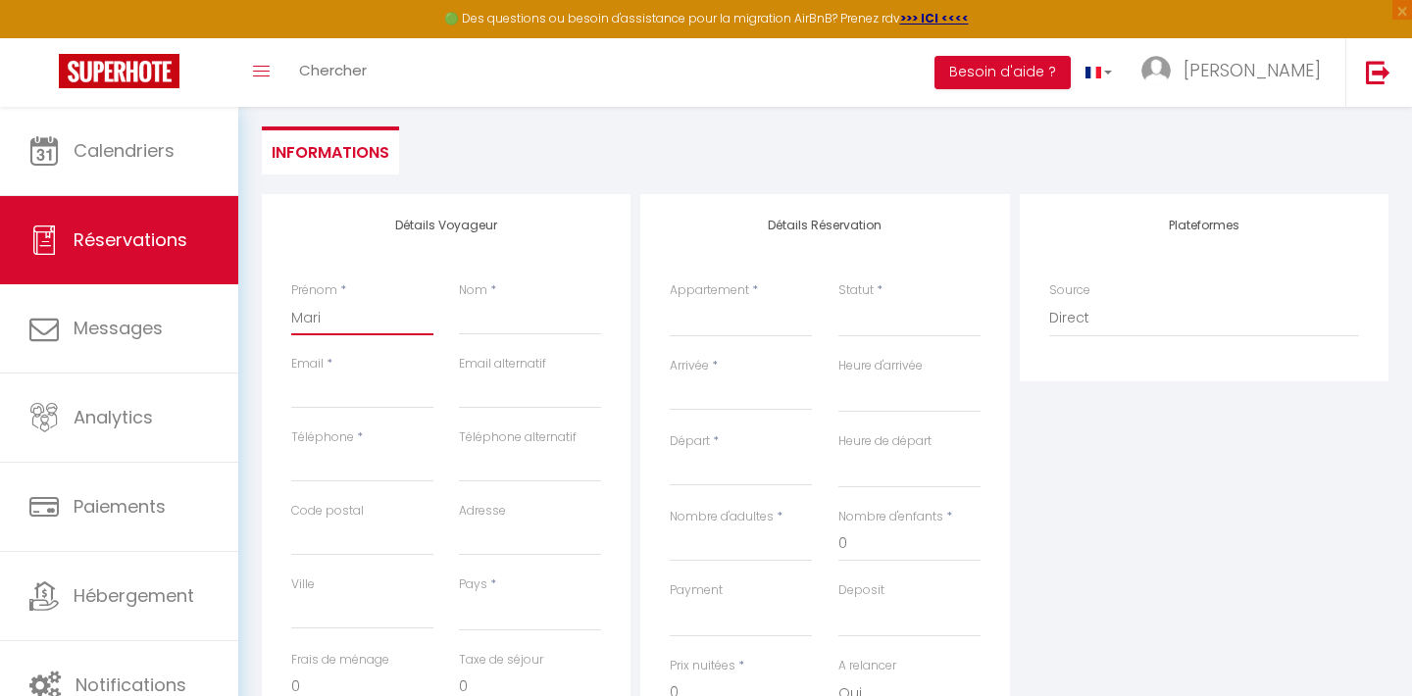
select select
checkbox input "false"
type input "[PERSON_NAME]"
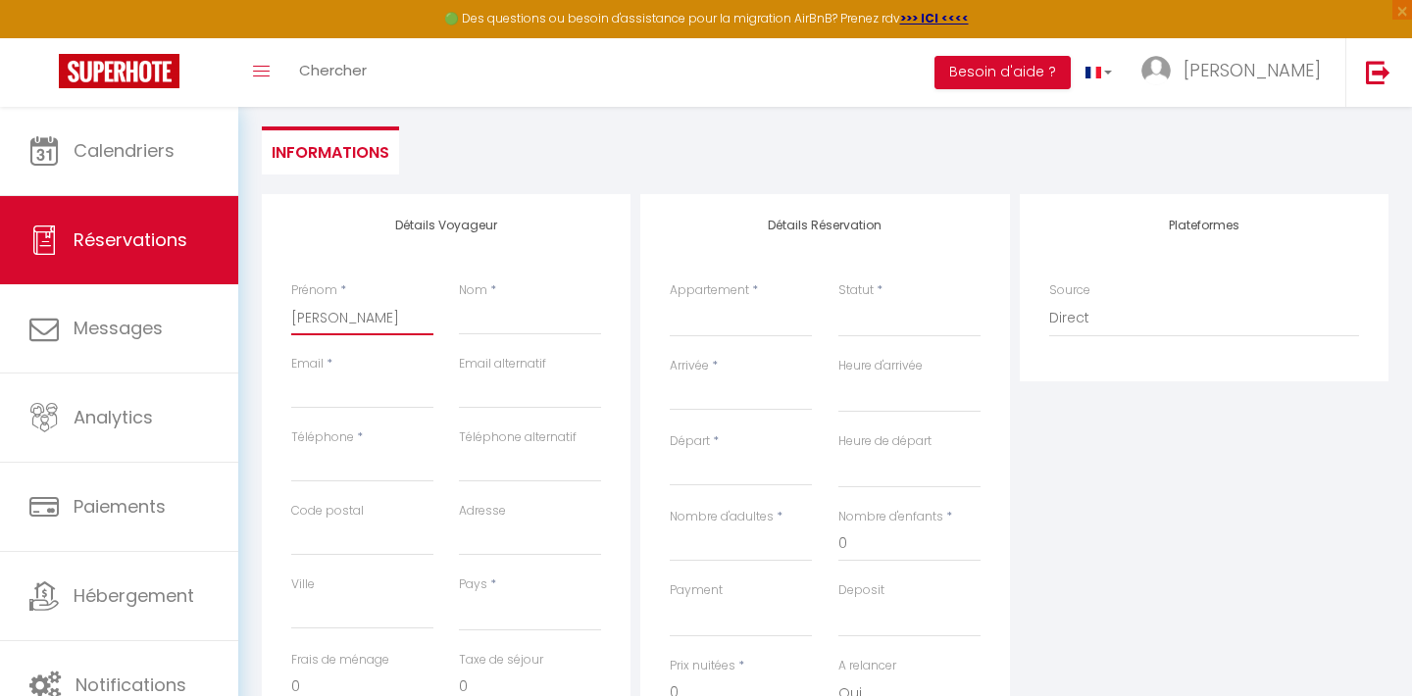
select select
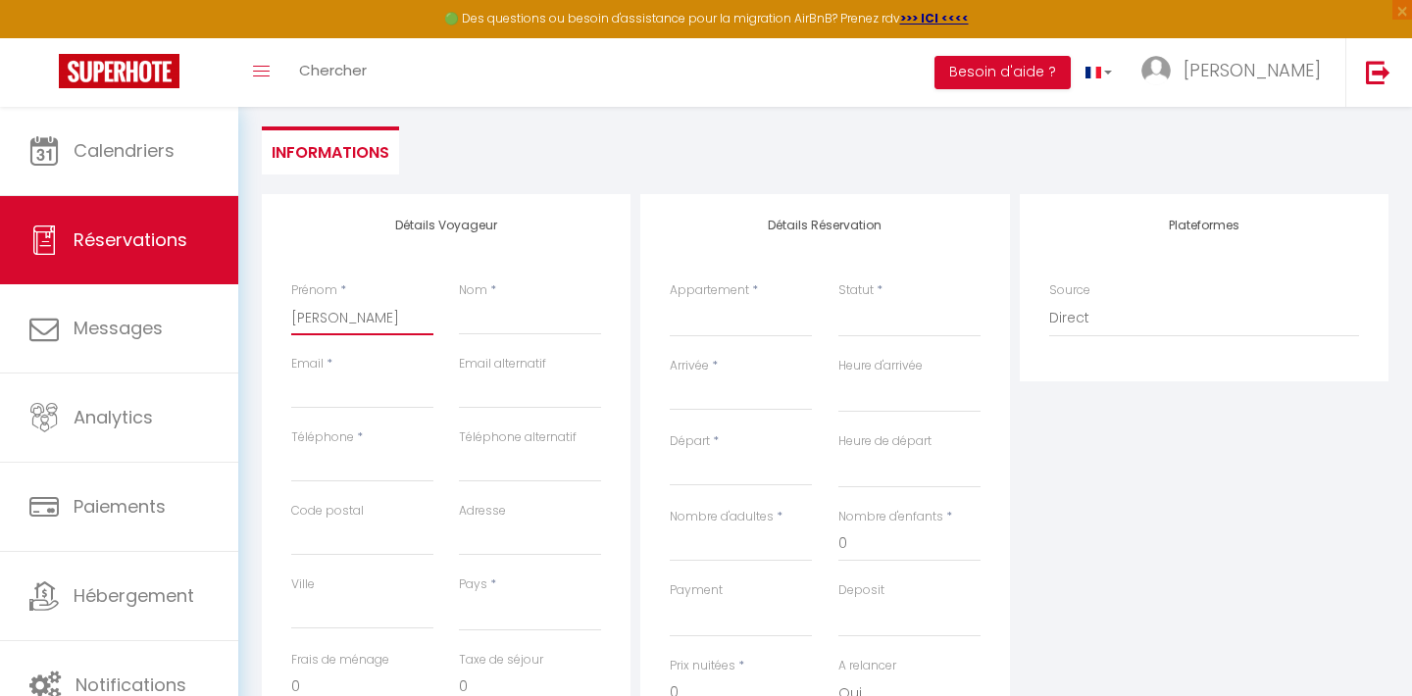
select select
checkbox input "false"
type input "[PERSON_NAME]"
select select
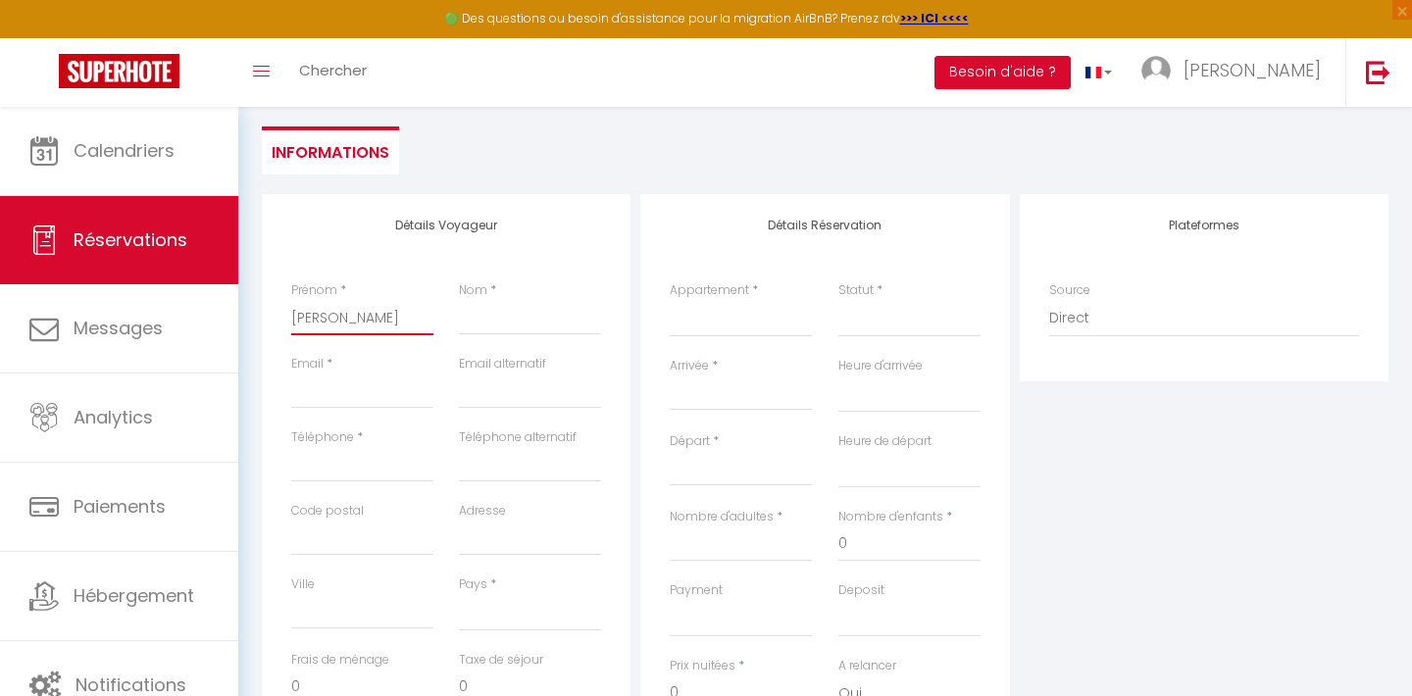
select select
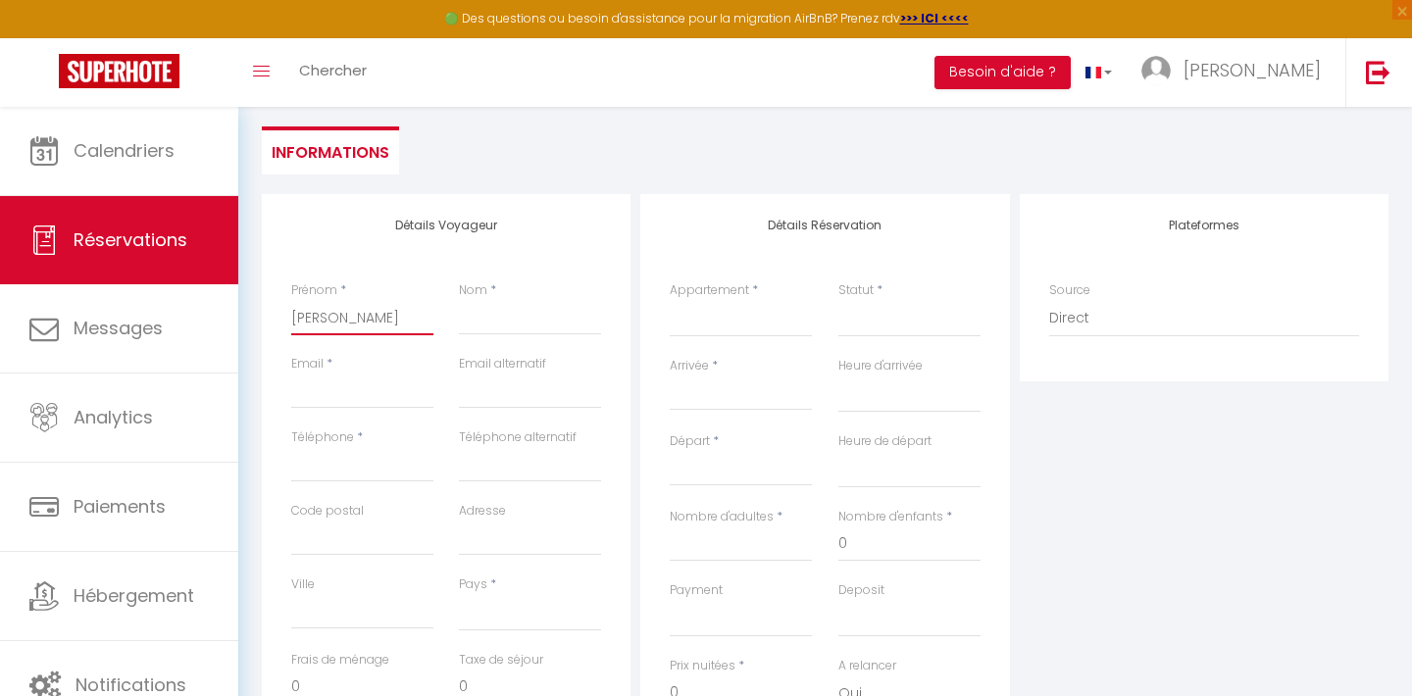
select select
checkbox input "false"
type input "[PERSON_NAME]"
select select
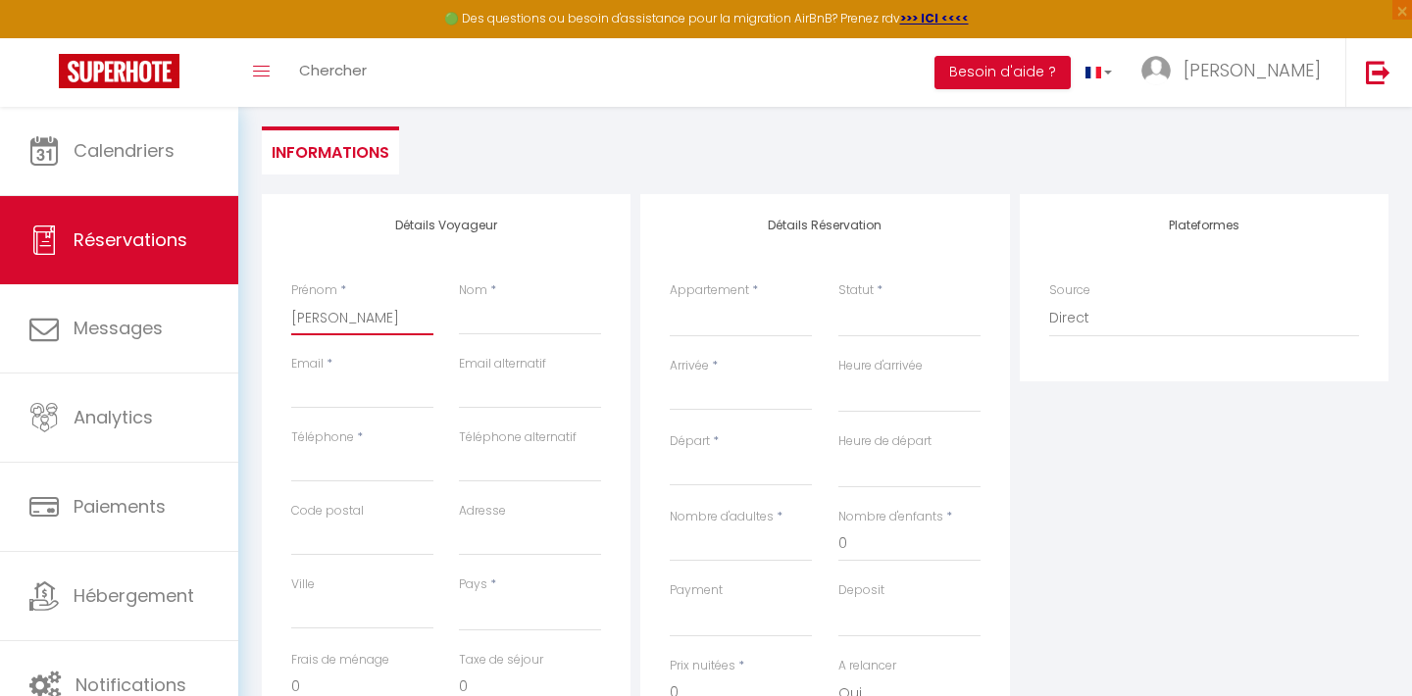
select select
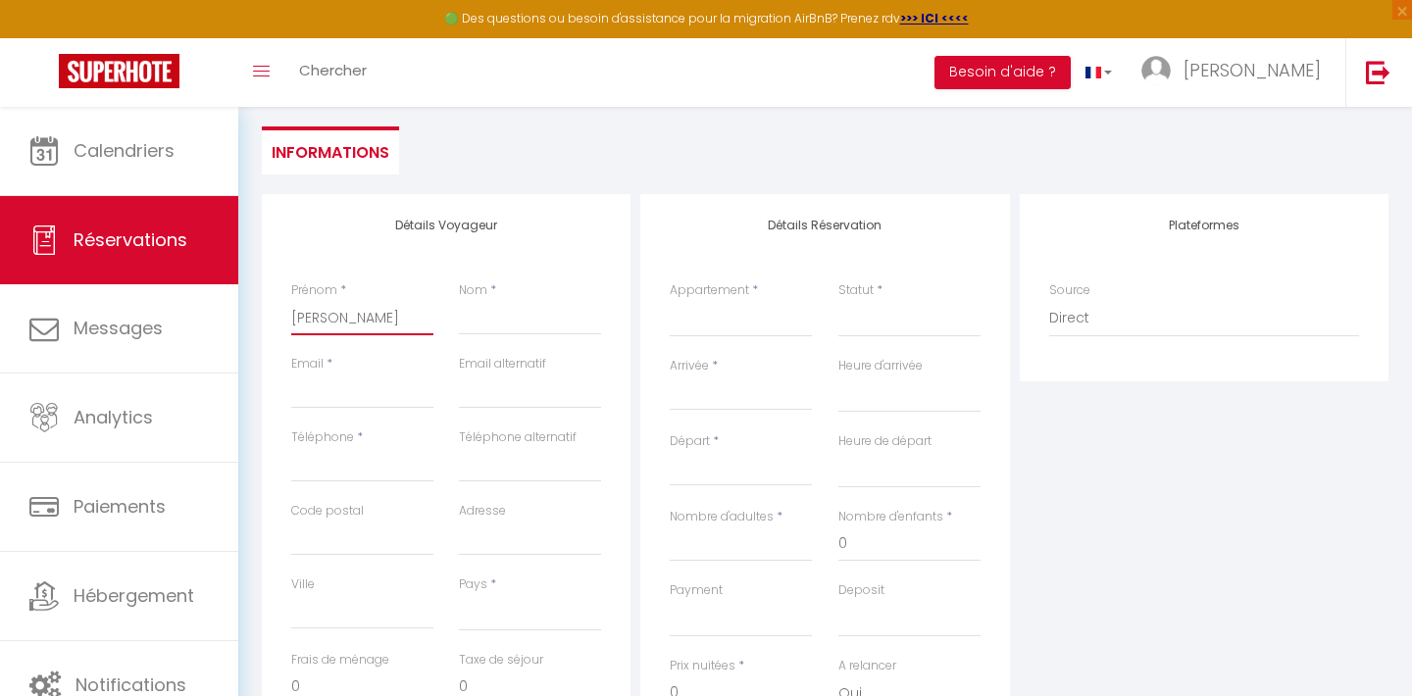
checkbox input "false"
type input "[PERSON_NAME]"
select select
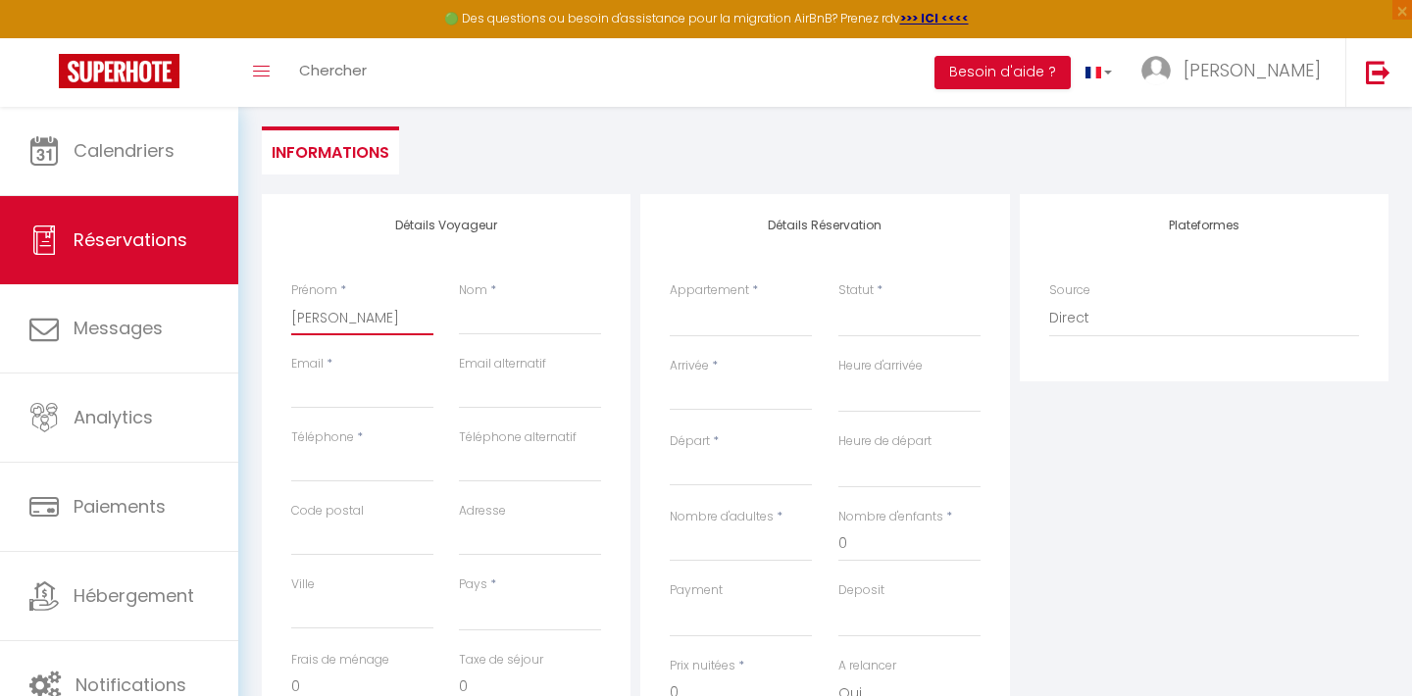
select select
checkbox input "false"
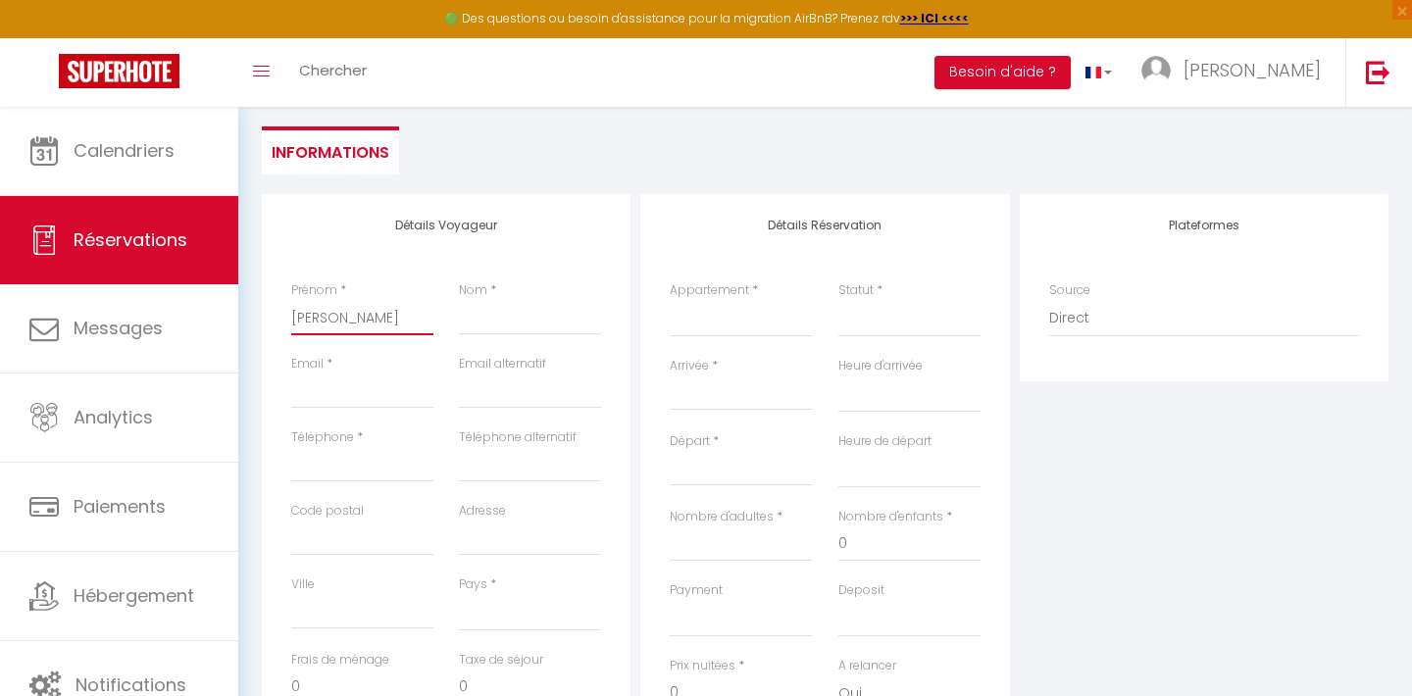
type input "[PERSON_NAME]"
select select
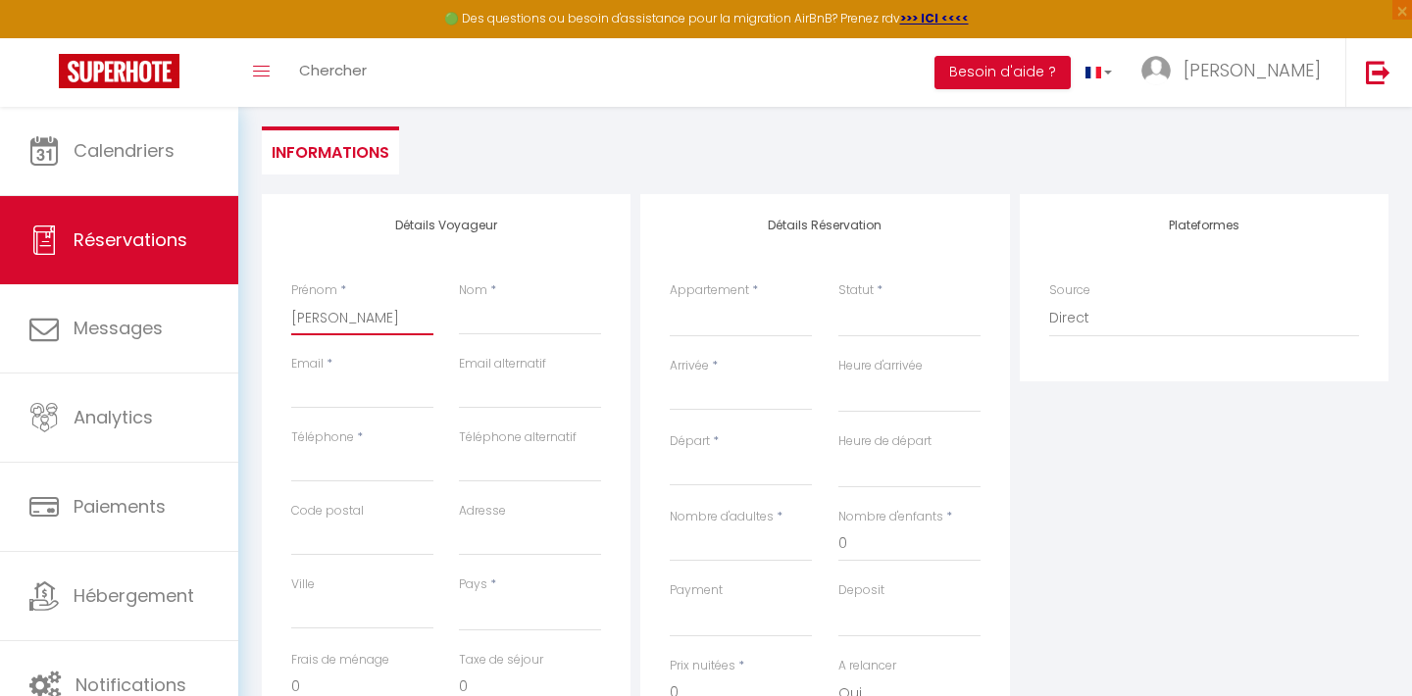
select select
checkbox input "false"
type input "[PERSON_NAME]"
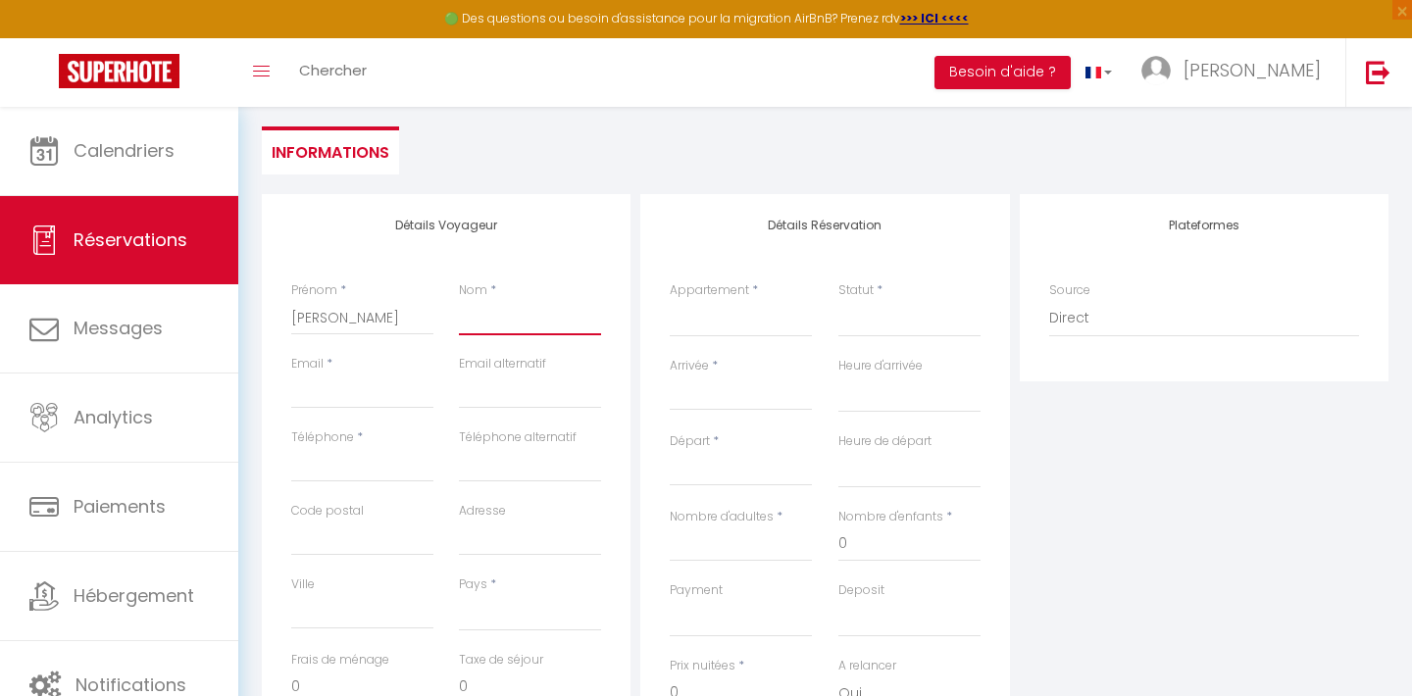
click at [490, 325] on input "Nom" at bounding box center [530, 317] width 142 height 35
type input "J"
select select
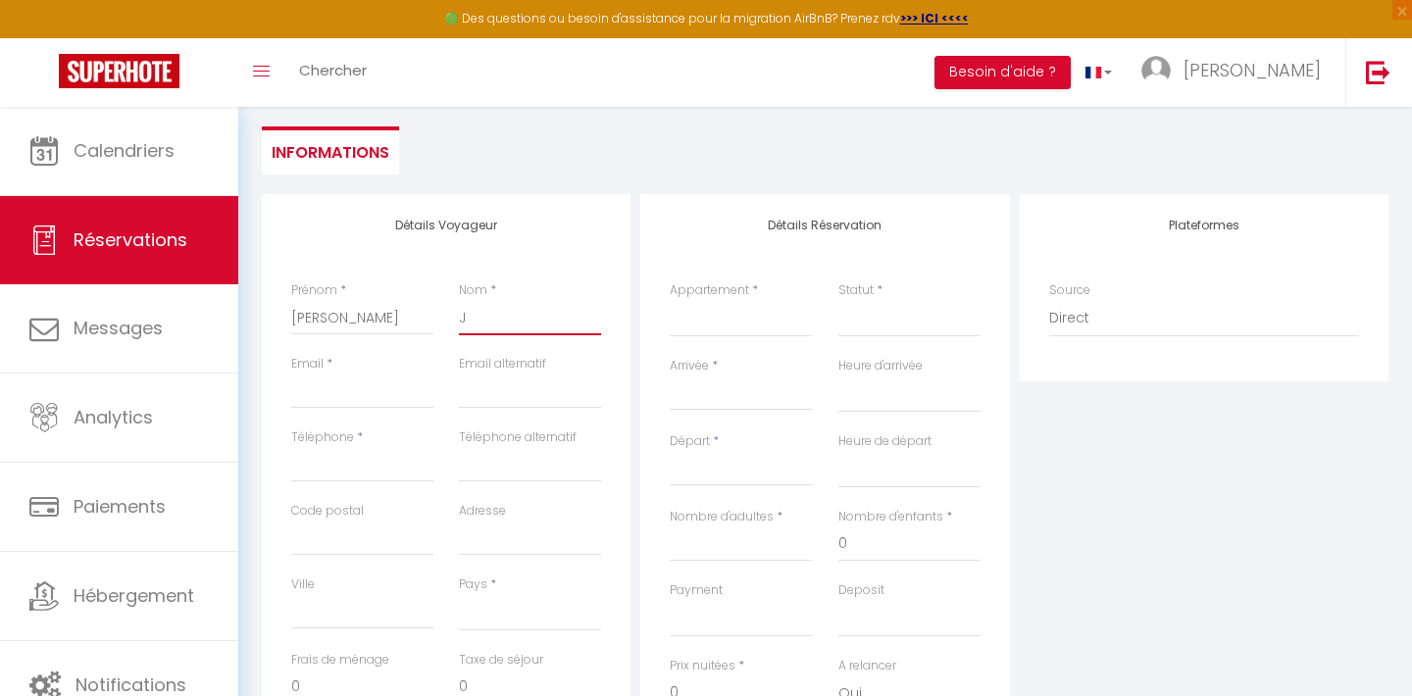
select select
click at [335, 398] on input "Email client" at bounding box center [362, 391] width 142 height 35
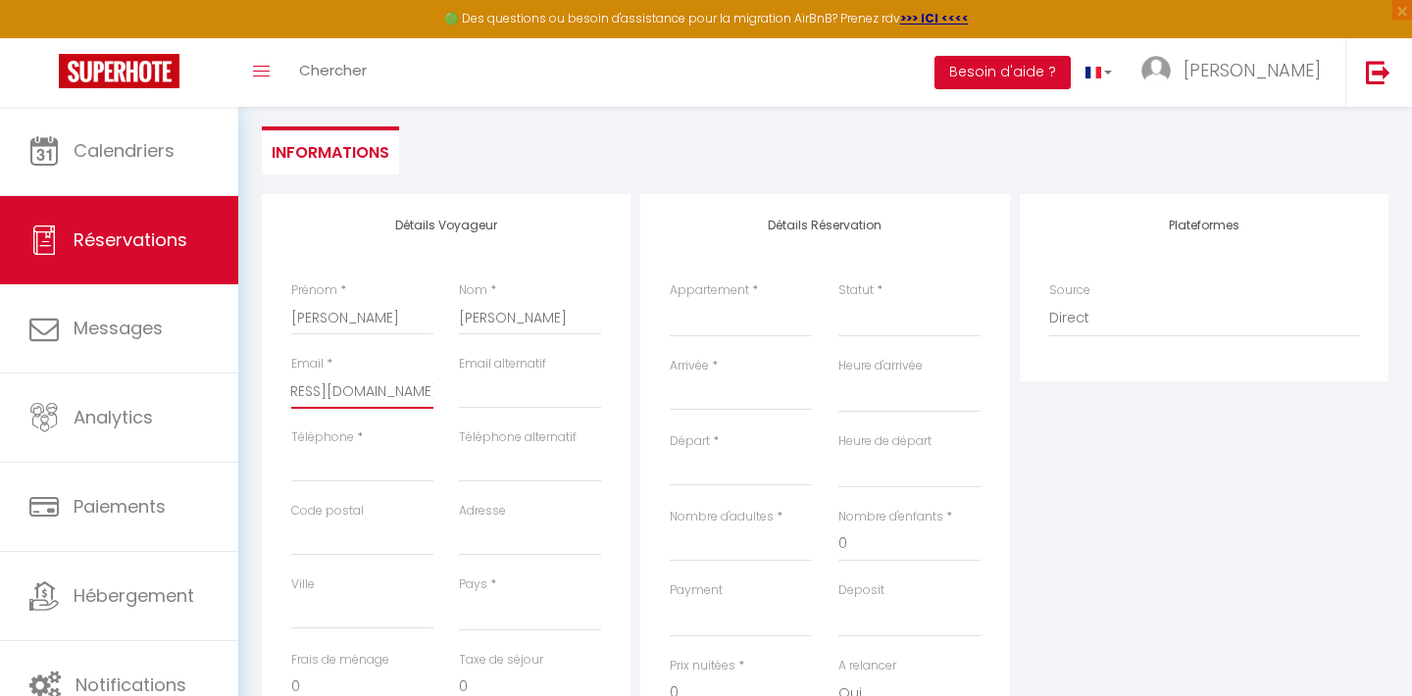
scroll to position [0, 0]
drag, startPoint x: 333, startPoint y: 395, endPoint x: 240, endPoint y: 393, distance: 93.2
click at [240, 393] on div "Urgent : Migration Airbnb nécessaire pour votre compte, merci de suivre ces éta…" at bounding box center [825, 444] width 1174 height 1178
click at [308, 391] on input "[EMAIL_ADDRESS][DOMAIN_NAME]" at bounding box center [362, 391] width 142 height 35
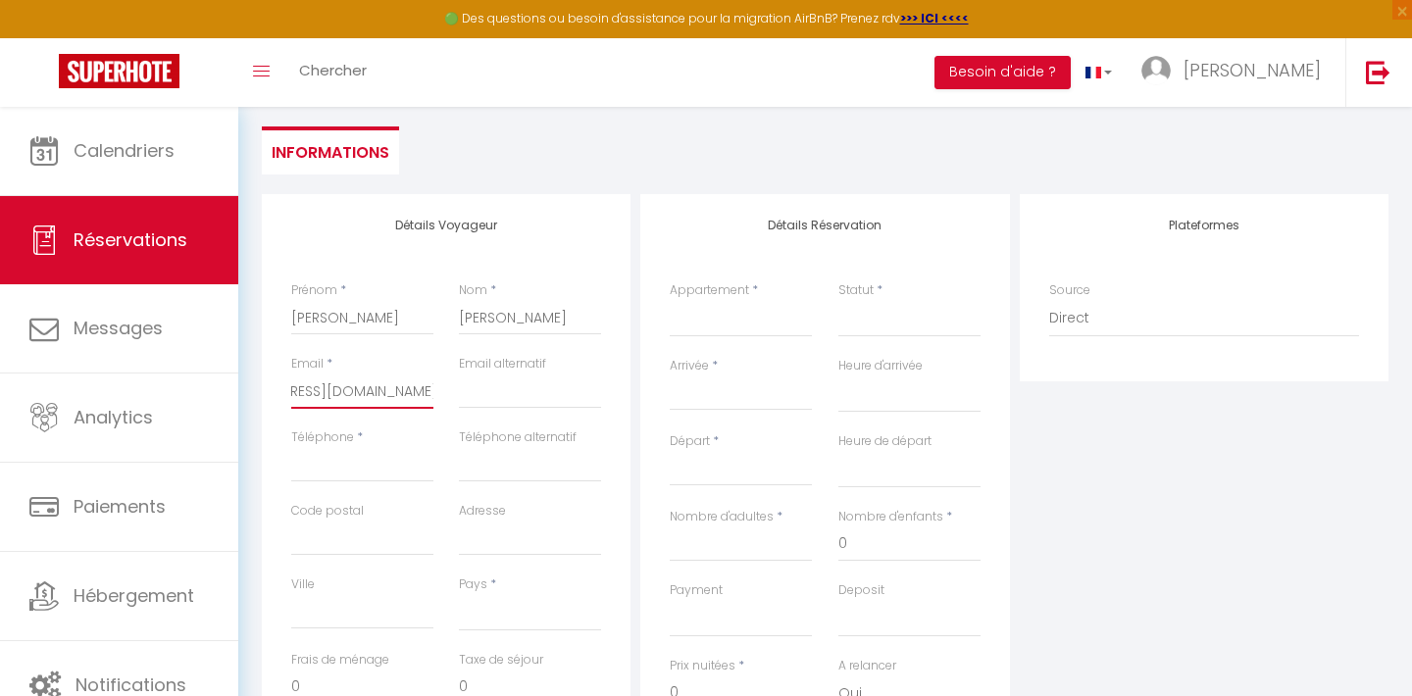
drag, startPoint x: 308, startPoint y: 391, endPoint x: 452, endPoint y: 399, distance: 144.4
click at [452, 399] on div "Email * [EMAIL_ADDRESS][DOMAIN_NAME] Email alternatif" at bounding box center [446, 392] width 336 height 74
click at [378, 474] on input "Téléphone" at bounding box center [362, 464] width 142 height 35
click at [511, 622] on select "[GEOGRAPHIC_DATA] [GEOGRAPHIC_DATA] [GEOGRAPHIC_DATA] [GEOGRAPHIC_DATA] [GEOGRA…" at bounding box center [530, 612] width 142 height 37
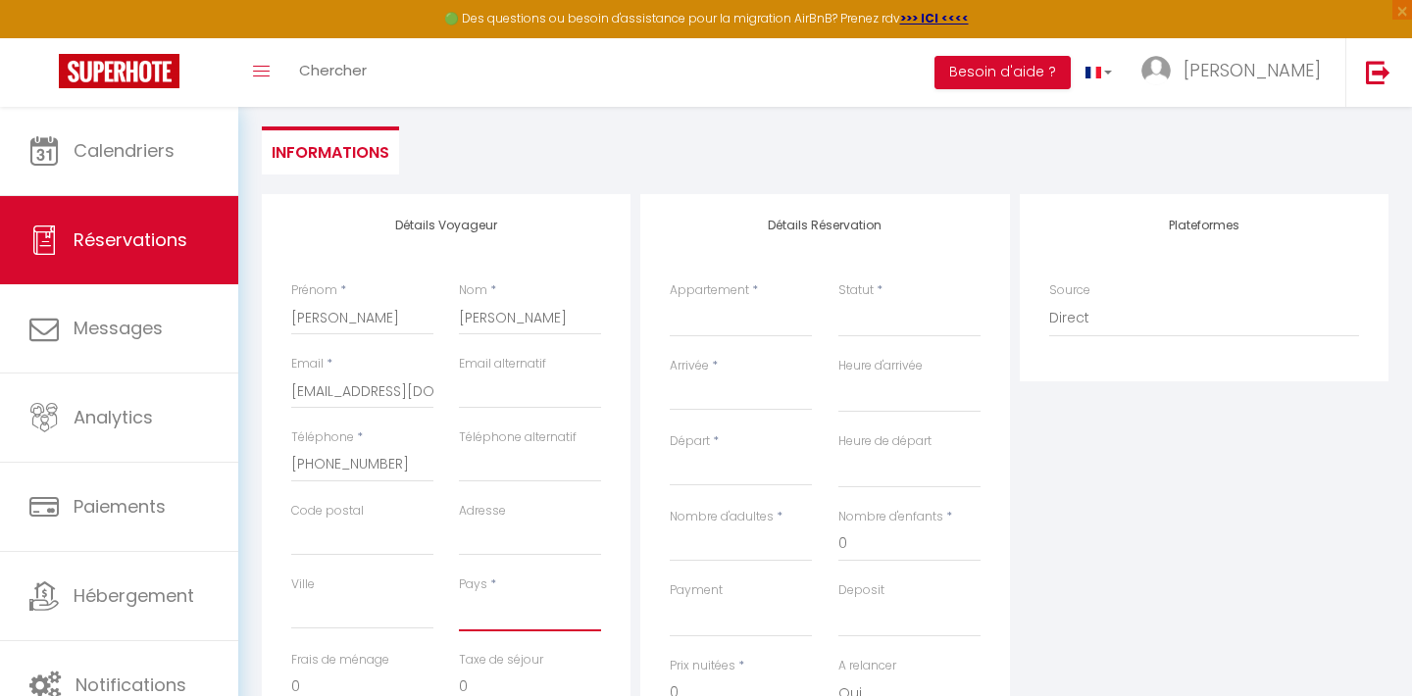
click at [480, 608] on select "[GEOGRAPHIC_DATA] [GEOGRAPHIC_DATA] [GEOGRAPHIC_DATA] [GEOGRAPHIC_DATA] [GEOGRA…" at bounding box center [530, 612] width 142 height 37
click at [459, 594] on select "[GEOGRAPHIC_DATA] [GEOGRAPHIC_DATA] [GEOGRAPHIC_DATA] [GEOGRAPHIC_DATA] [GEOGRA…" at bounding box center [530, 612] width 142 height 37
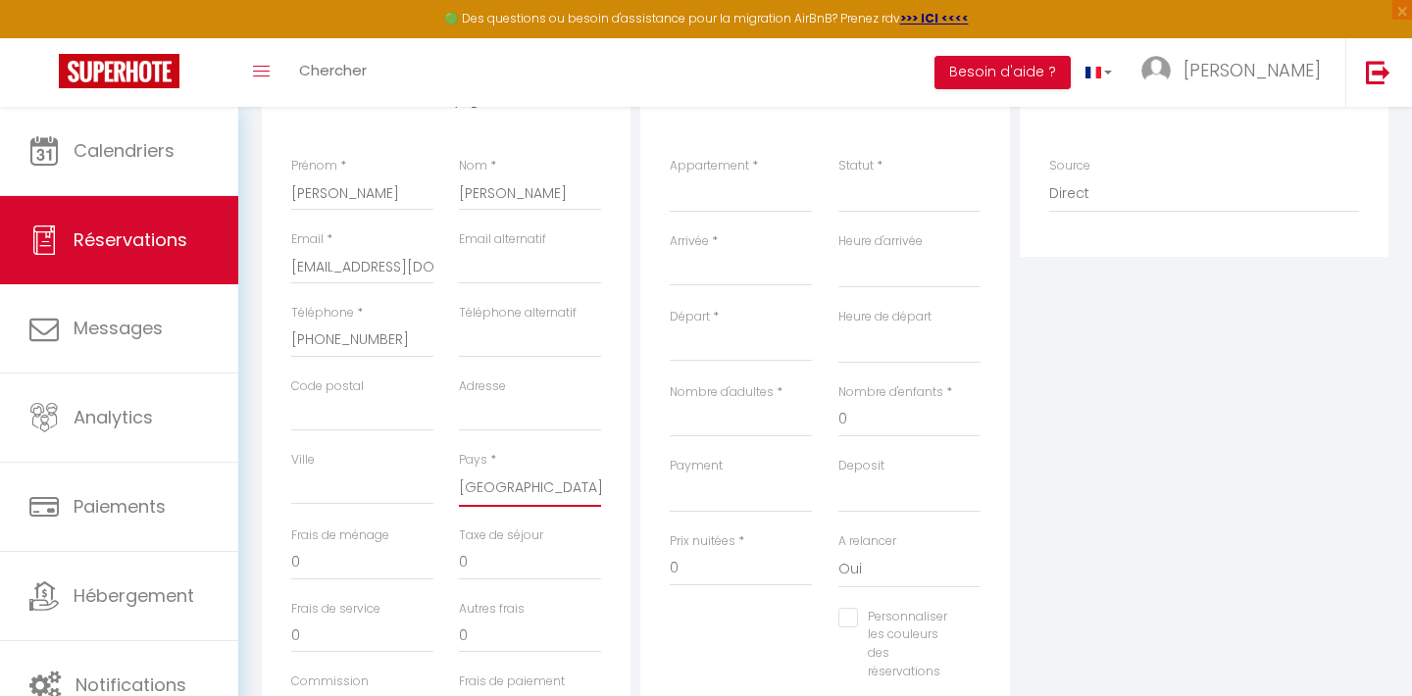
scroll to position [379, 0]
click at [720, 191] on select "Ti'Kéol 01 Ti'Kéol 02 Ti'Kéol 03 Ti'Kéol 05 Ti'Kéol 06 Ti'Kéol 07 Ti'Kéol 08 Ti…" at bounding box center [741, 192] width 142 height 37
click at [670, 174] on select "Ti'Kéol 01 Ti'Kéol 02 Ti'Kéol 03 Ti'Kéol 05 Ti'Kéol 06 Ti'Kéol 07 Ti'Kéol 08 Ti…" at bounding box center [741, 192] width 142 height 37
click at [889, 204] on select "Confirmé Non Confirmé [PERSON_NAME] par le voyageur No Show Request" at bounding box center [909, 192] width 142 height 37
click at [886, 197] on select "Confirmé Non Confirmé [PERSON_NAME] par le voyageur No Show Request" at bounding box center [909, 192] width 142 height 37
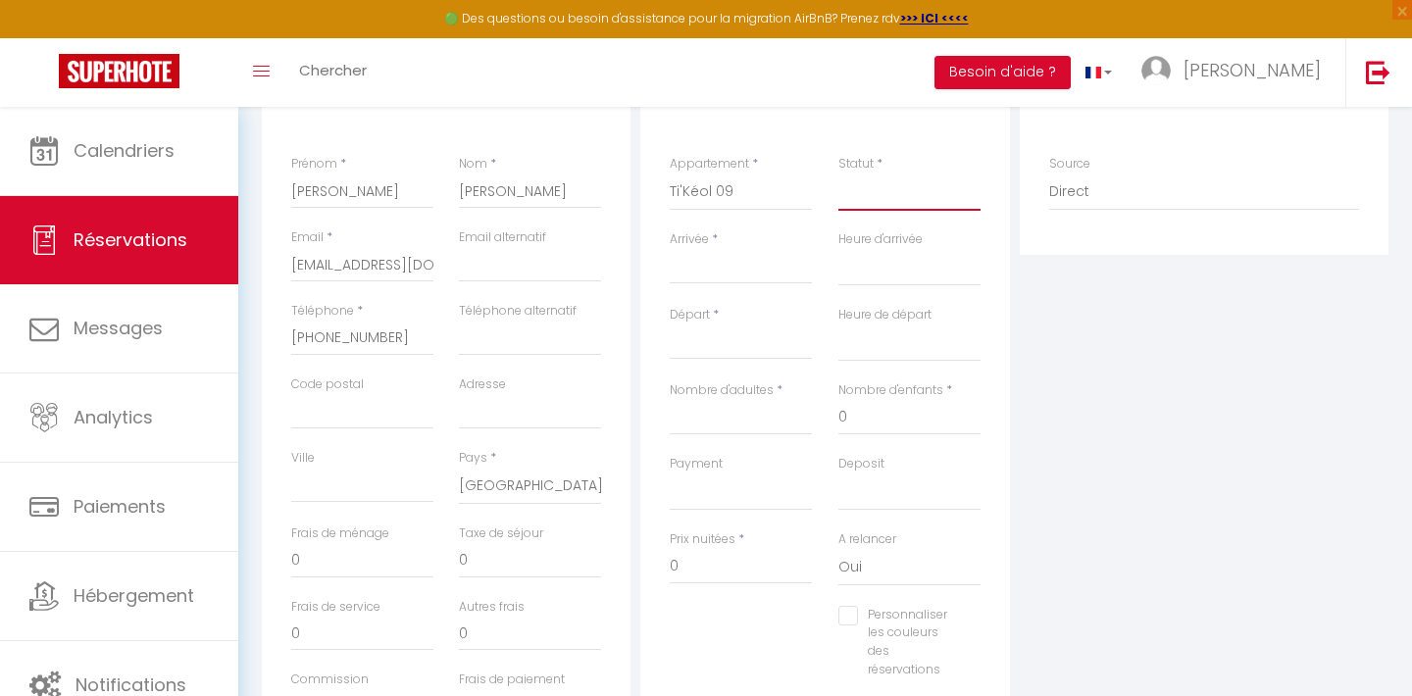
click at [874, 202] on select "Confirmé Non Confirmé [PERSON_NAME] par le voyageur No Show Request" at bounding box center [909, 192] width 142 height 37
click at [838, 174] on select "Confirmé Non Confirmé [PERSON_NAME] par le voyageur No Show Request" at bounding box center [909, 192] width 142 height 37
click at [723, 349] on input "Départ" at bounding box center [741, 343] width 142 height 25
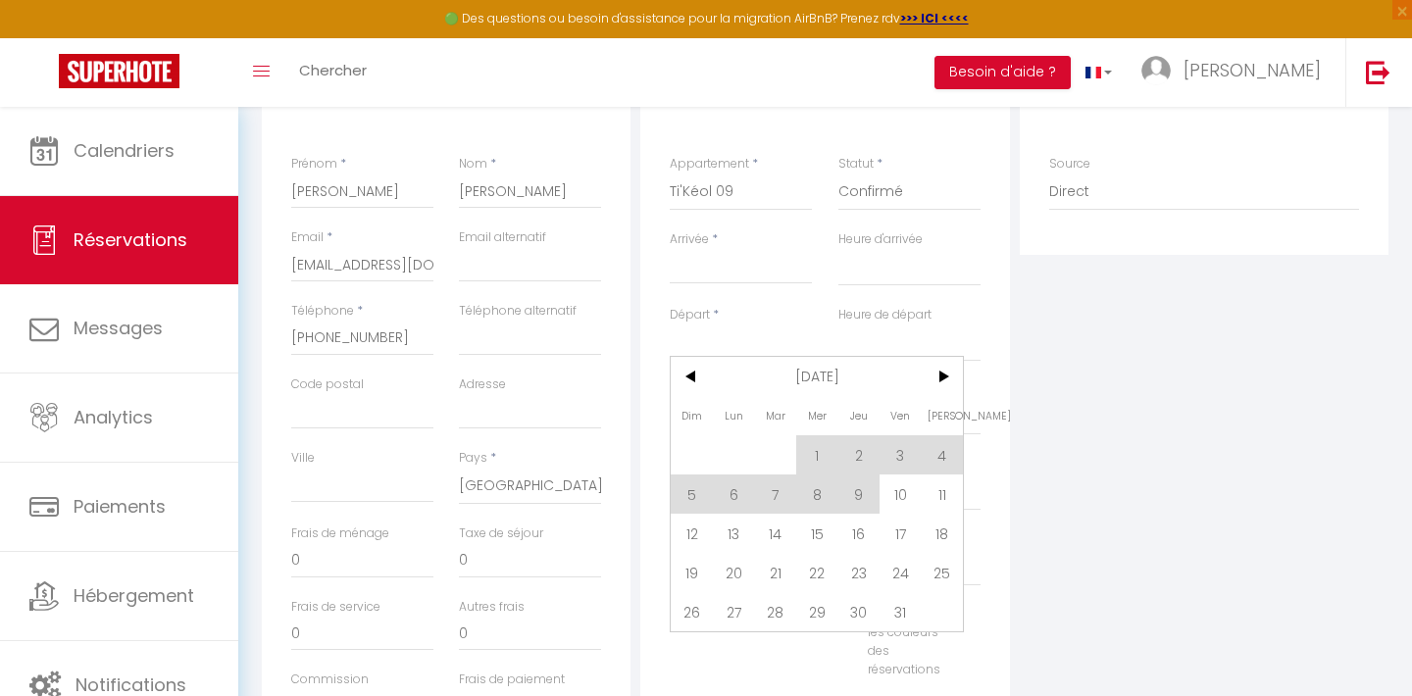
click at [720, 268] on input "Arrivée" at bounding box center [741, 268] width 142 height 25
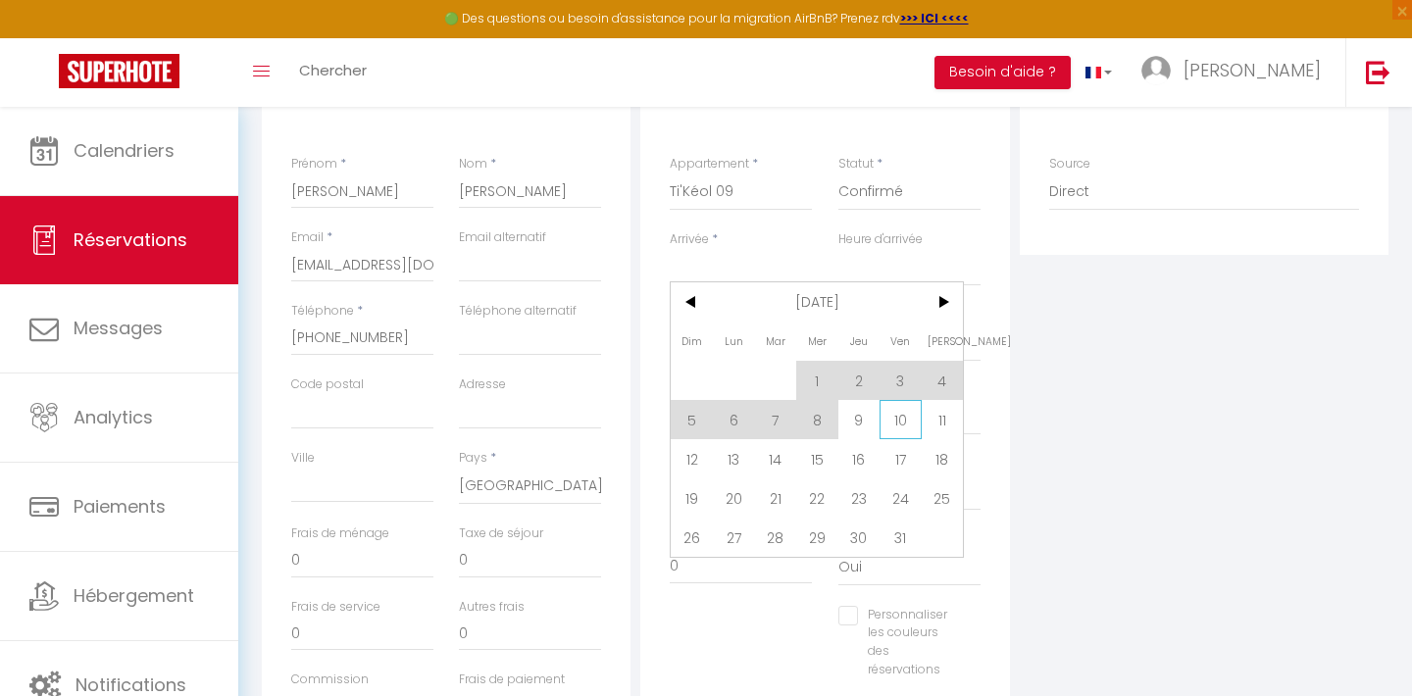
click at [901, 426] on span "10" at bounding box center [901, 419] width 42 height 39
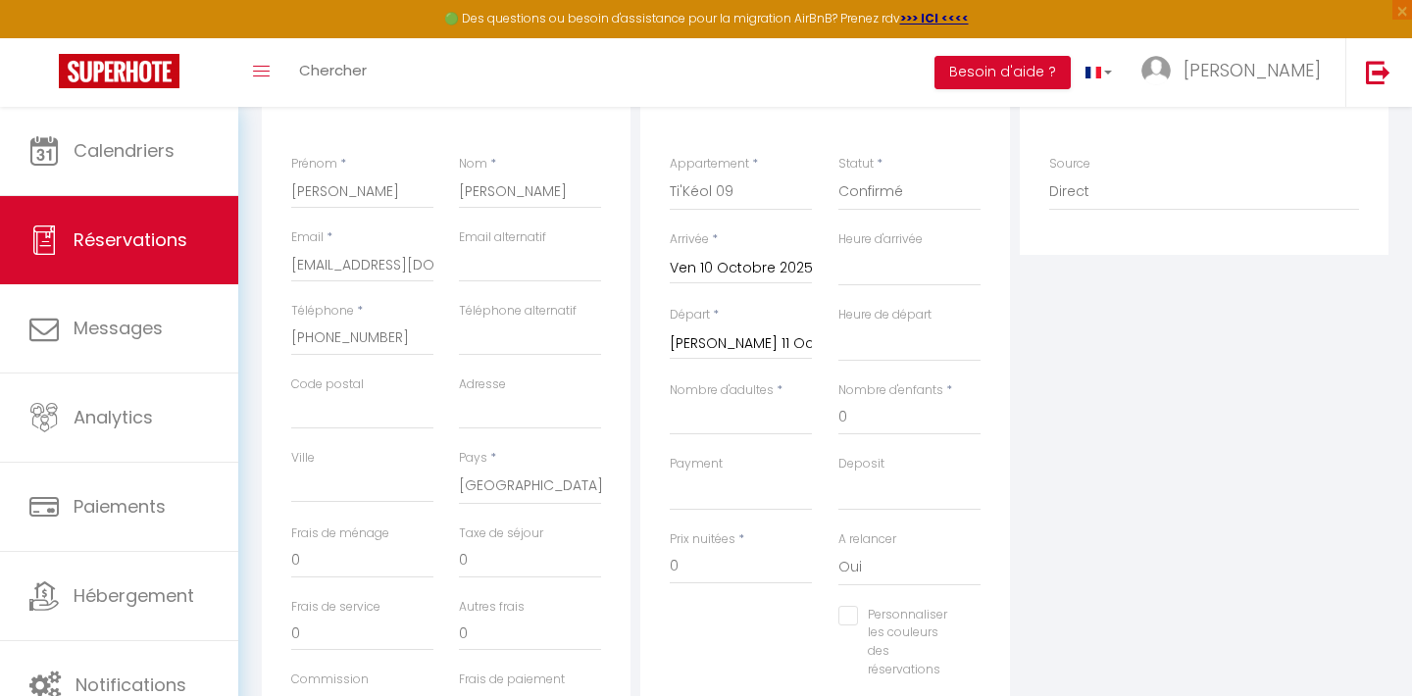
click at [743, 348] on input "[PERSON_NAME] 11 Octobre 2025" at bounding box center [741, 343] width 142 height 25
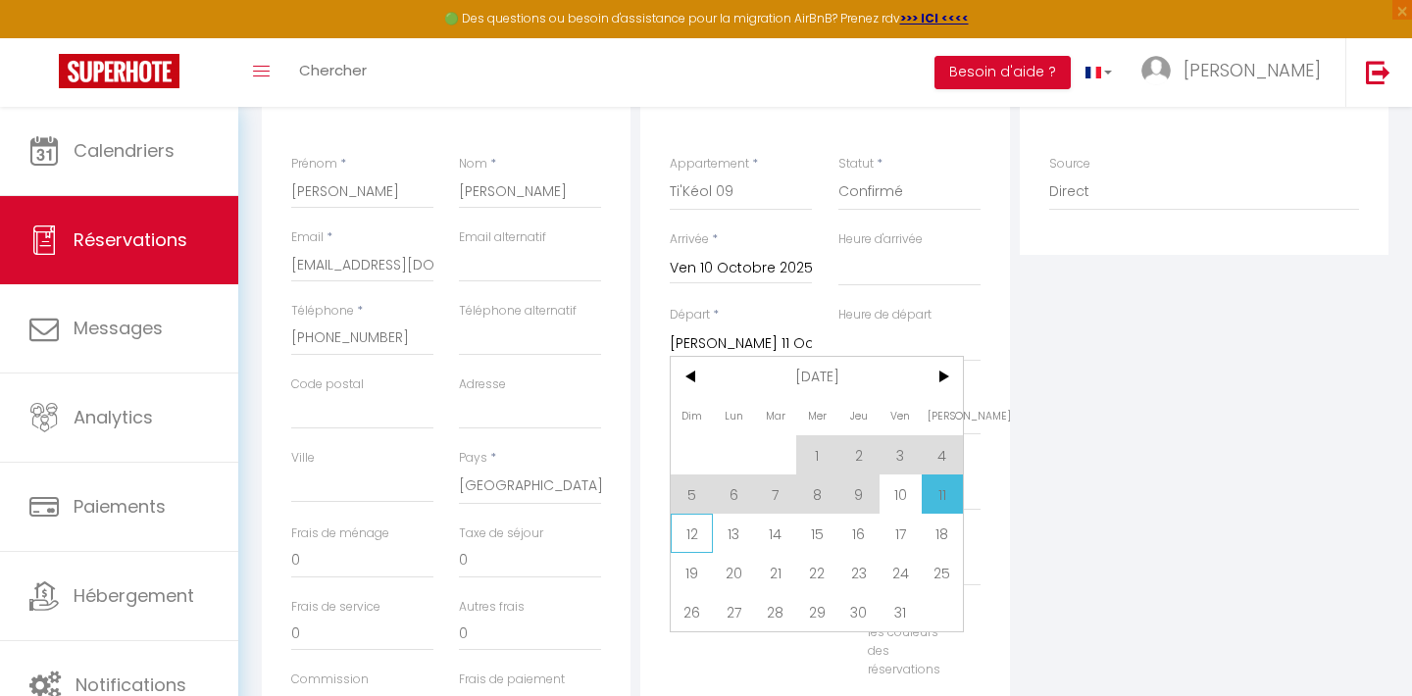
click at [692, 533] on span "12" at bounding box center [692, 533] width 42 height 39
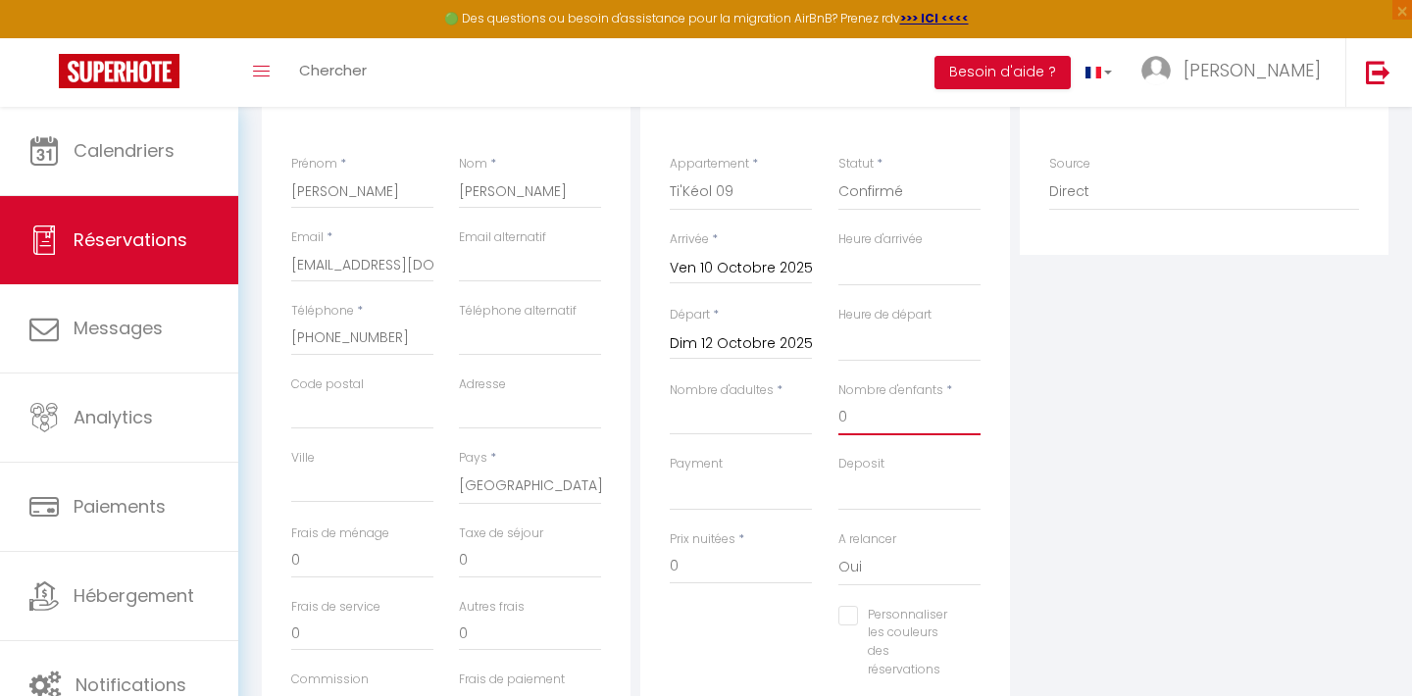
click at [885, 416] on input "0" at bounding box center [909, 417] width 142 height 35
click at [770, 416] on input "Nombre d'adultes" at bounding box center [741, 417] width 142 height 35
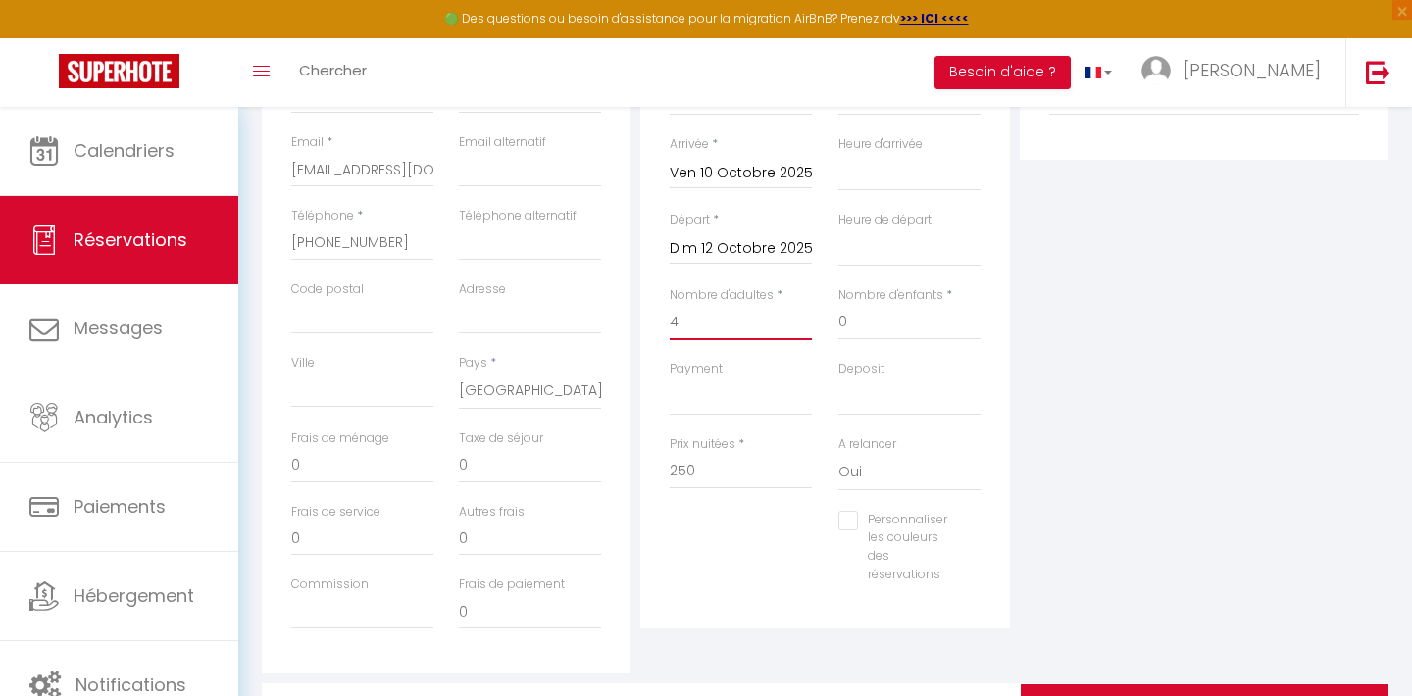
scroll to position [477, 0]
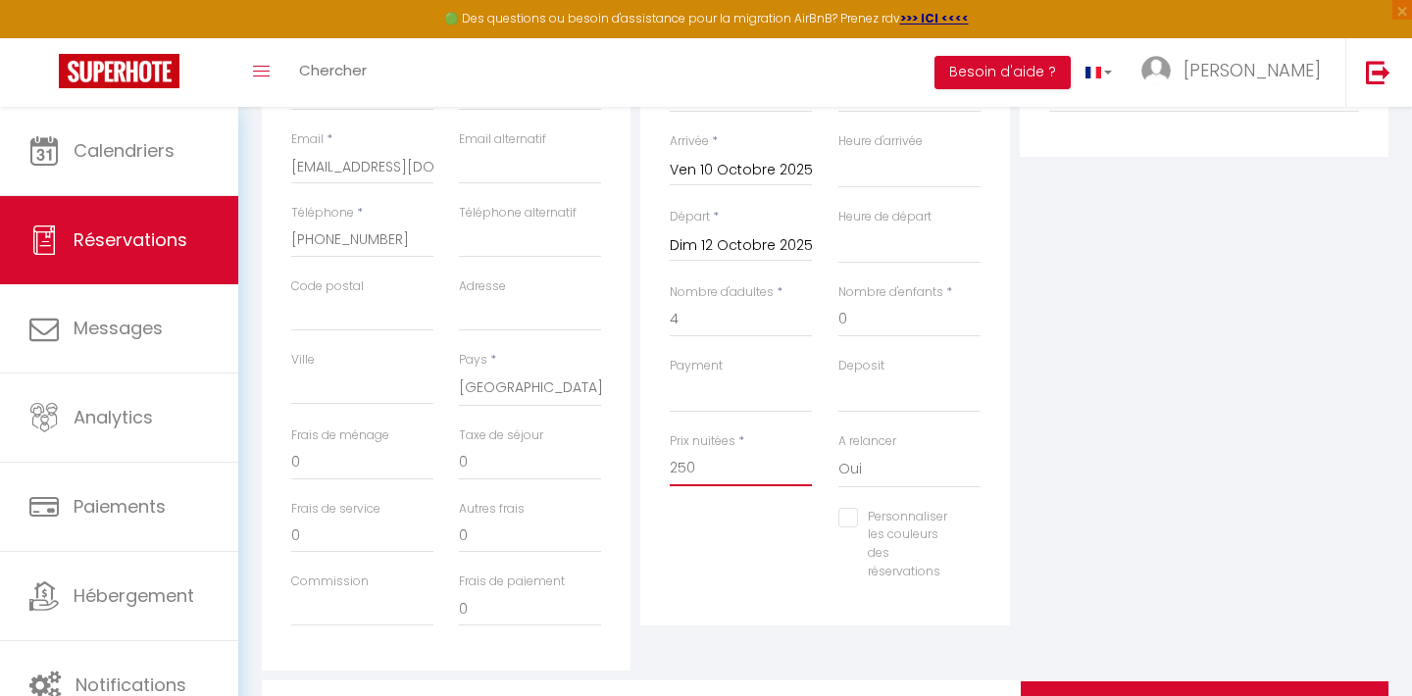
click at [678, 467] on input "250" at bounding box center [741, 468] width 142 height 35
click at [747, 551] on div "Personnaliser les couleurs des réservations #D7092E" at bounding box center [825, 554] width 336 height 93
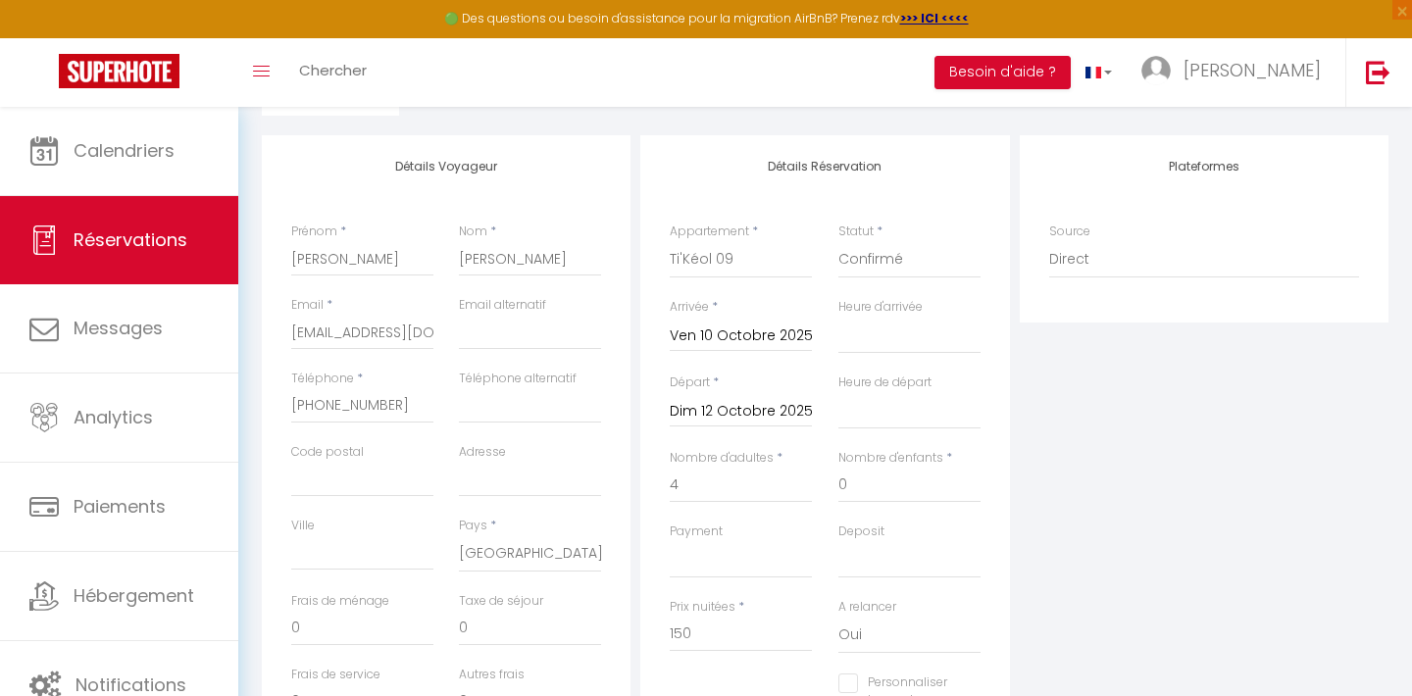
scroll to position [0, 0]
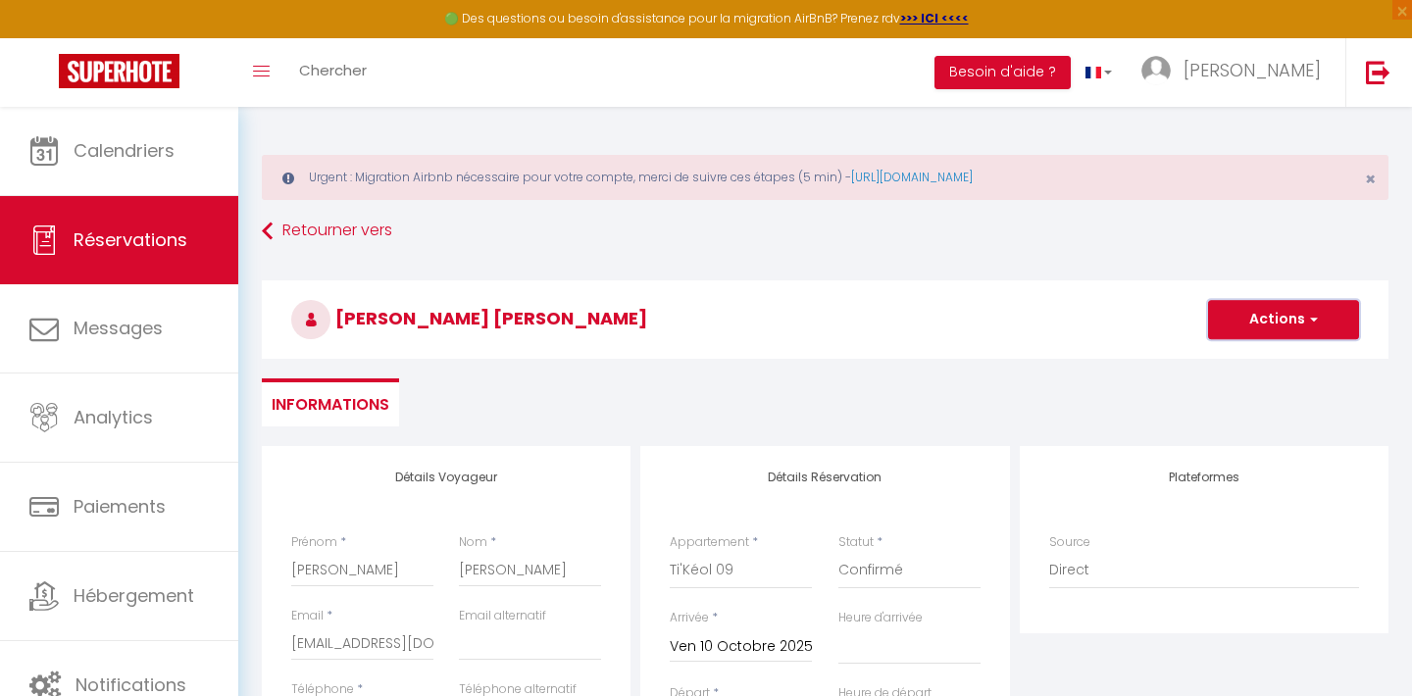
click at [1322, 328] on button "Actions" at bounding box center [1283, 319] width 151 height 39
click at [1275, 367] on link "Enregistrer" at bounding box center [1264, 362] width 155 height 25
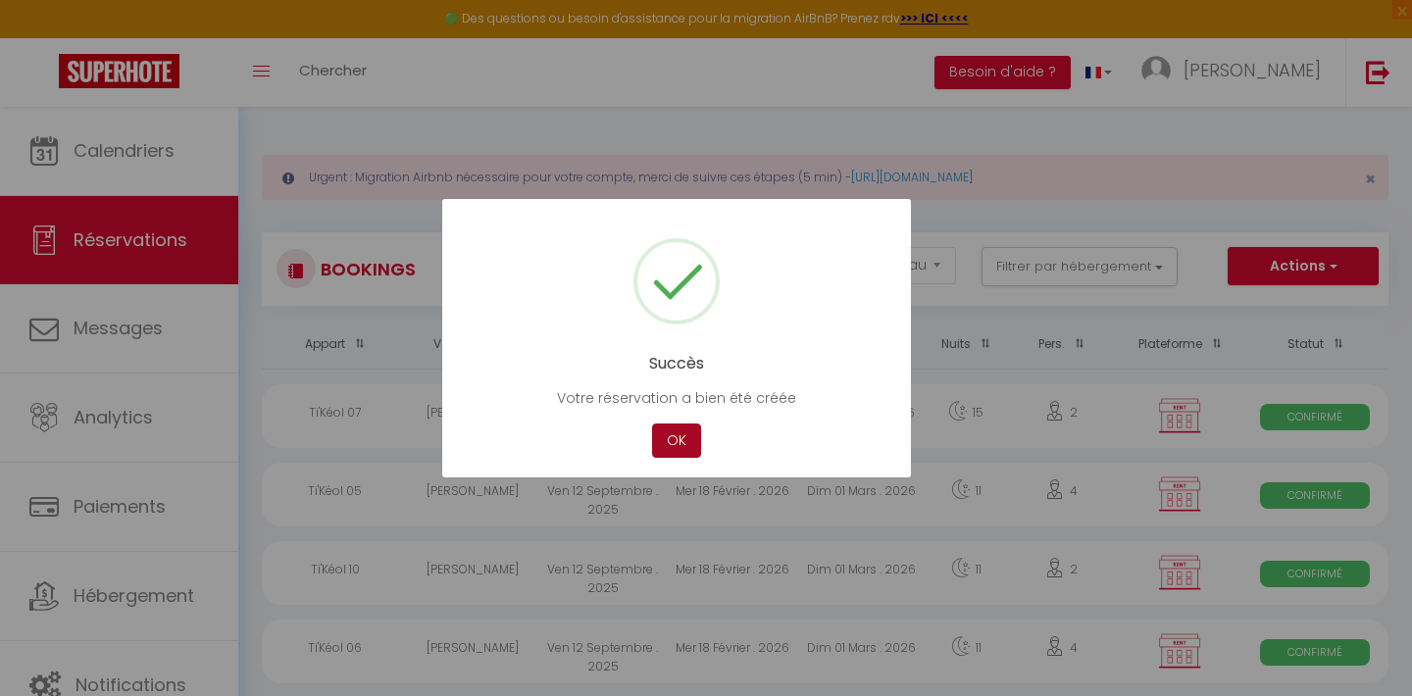
click at [679, 433] on button "OK" at bounding box center [676, 441] width 49 height 34
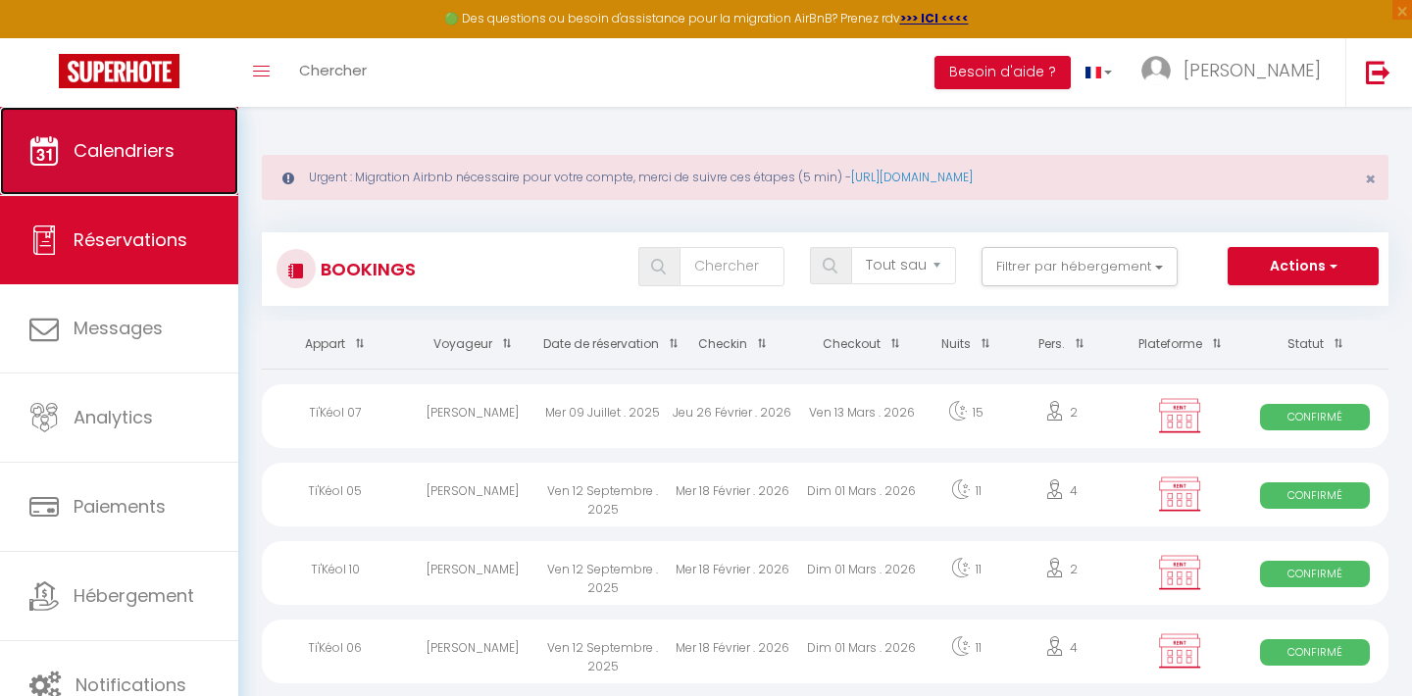
click at [135, 167] on link "Calendriers" at bounding box center [119, 151] width 238 height 88
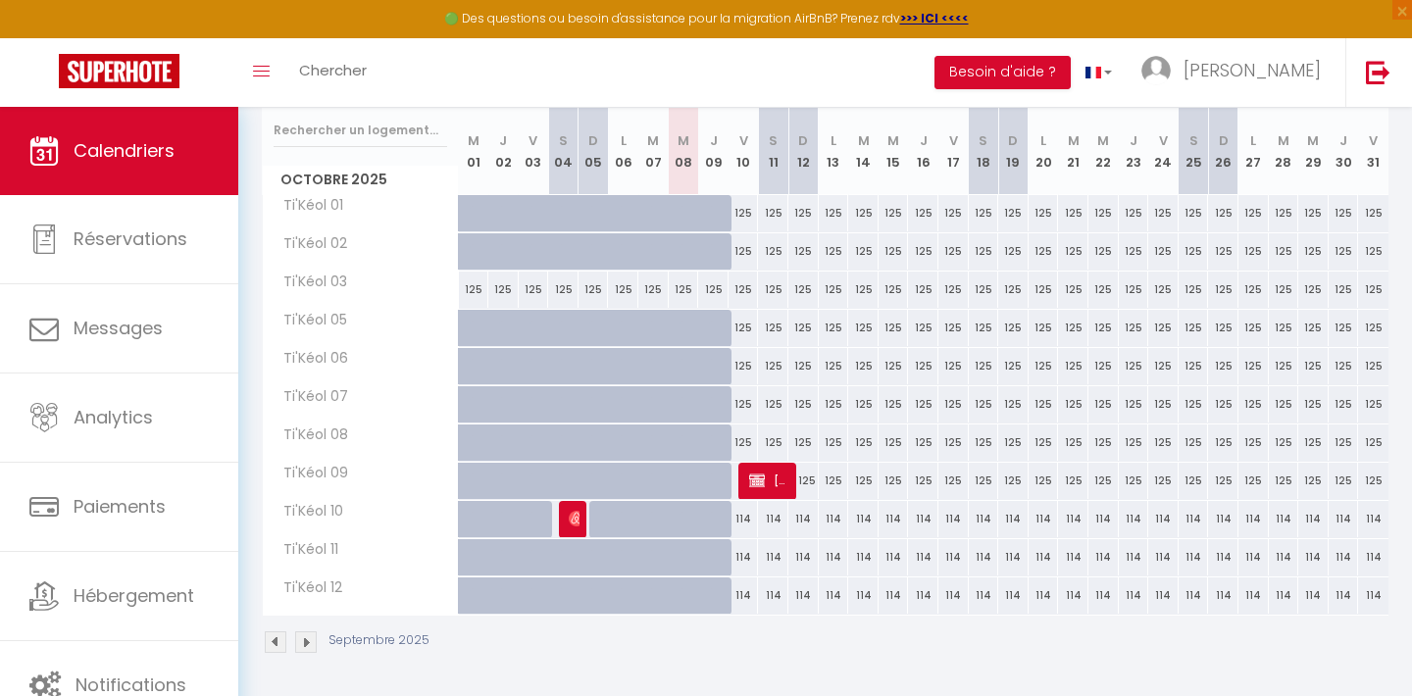
scroll to position [335, 0]
click at [783, 481] on span "[PERSON_NAME] [PERSON_NAME]" at bounding box center [769, 480] width 40 height 37
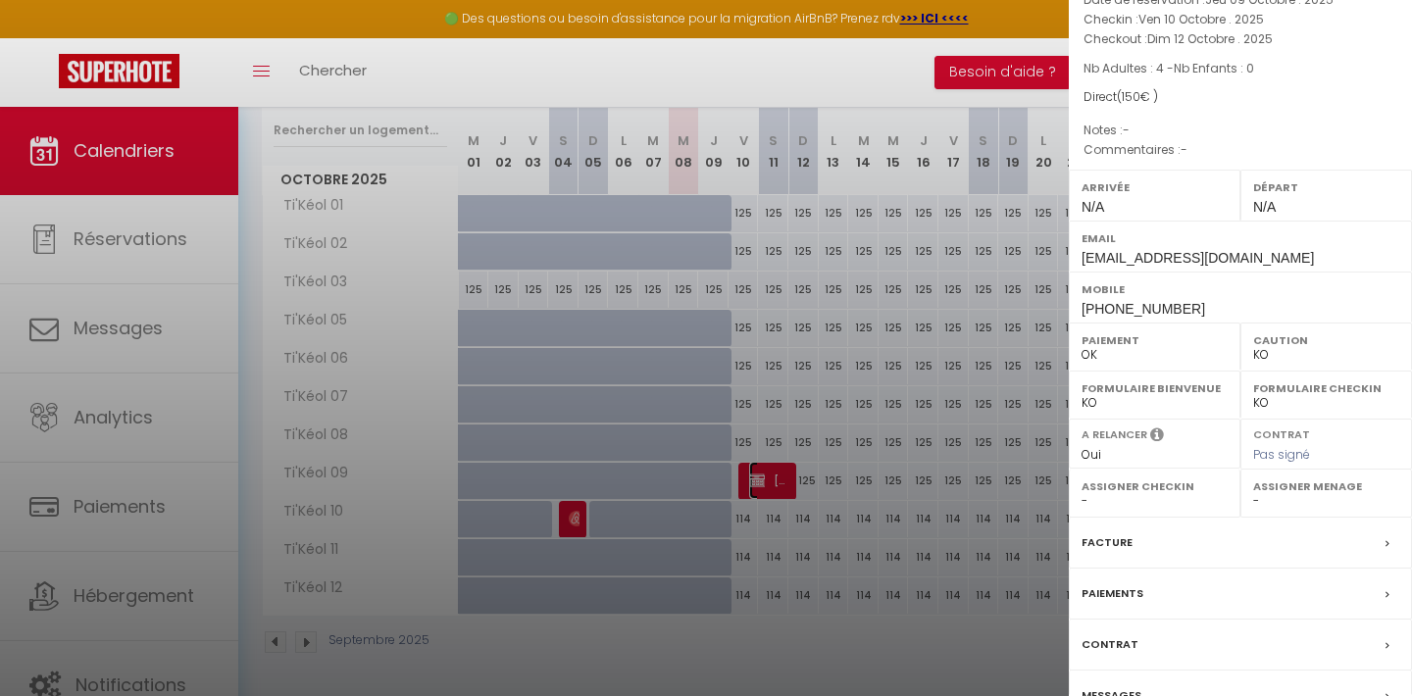
scroll to position [280, 0]
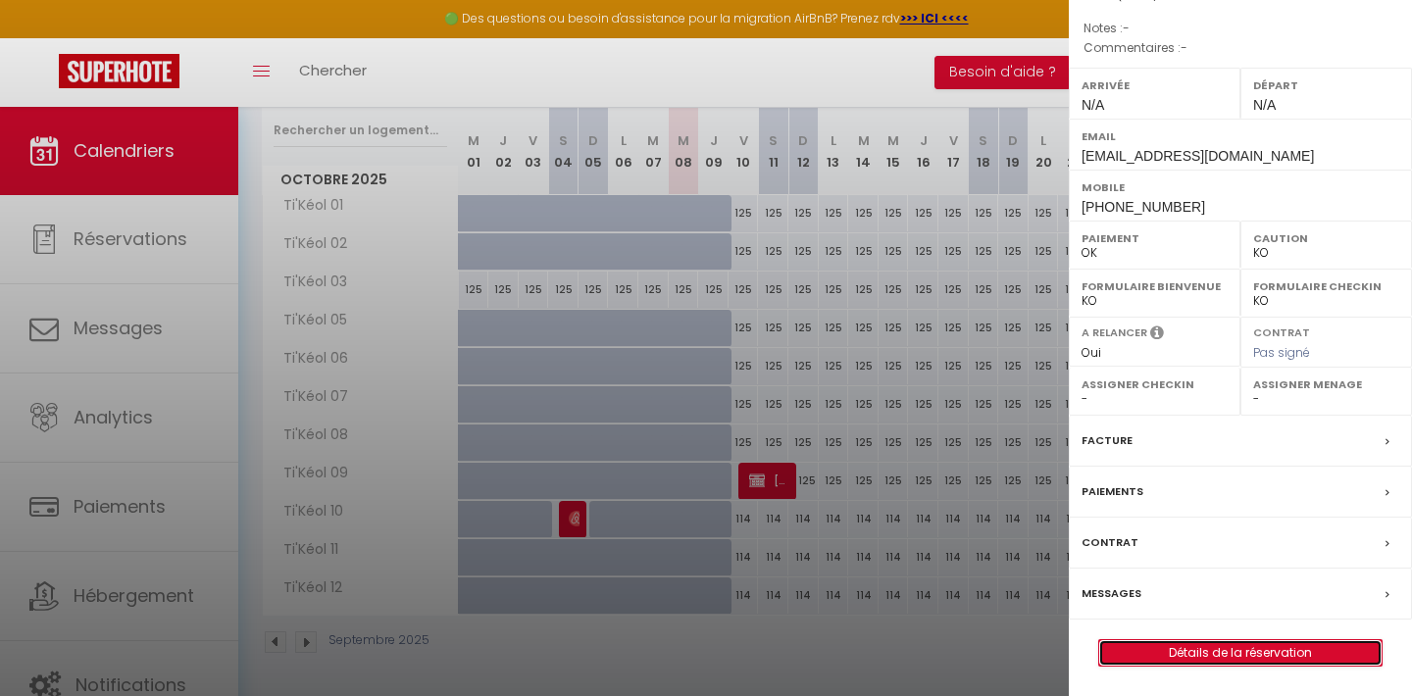
click at [1326, 650] on link "Détails de la réservation" at bounding box center [1240, 652] width 282 height 25
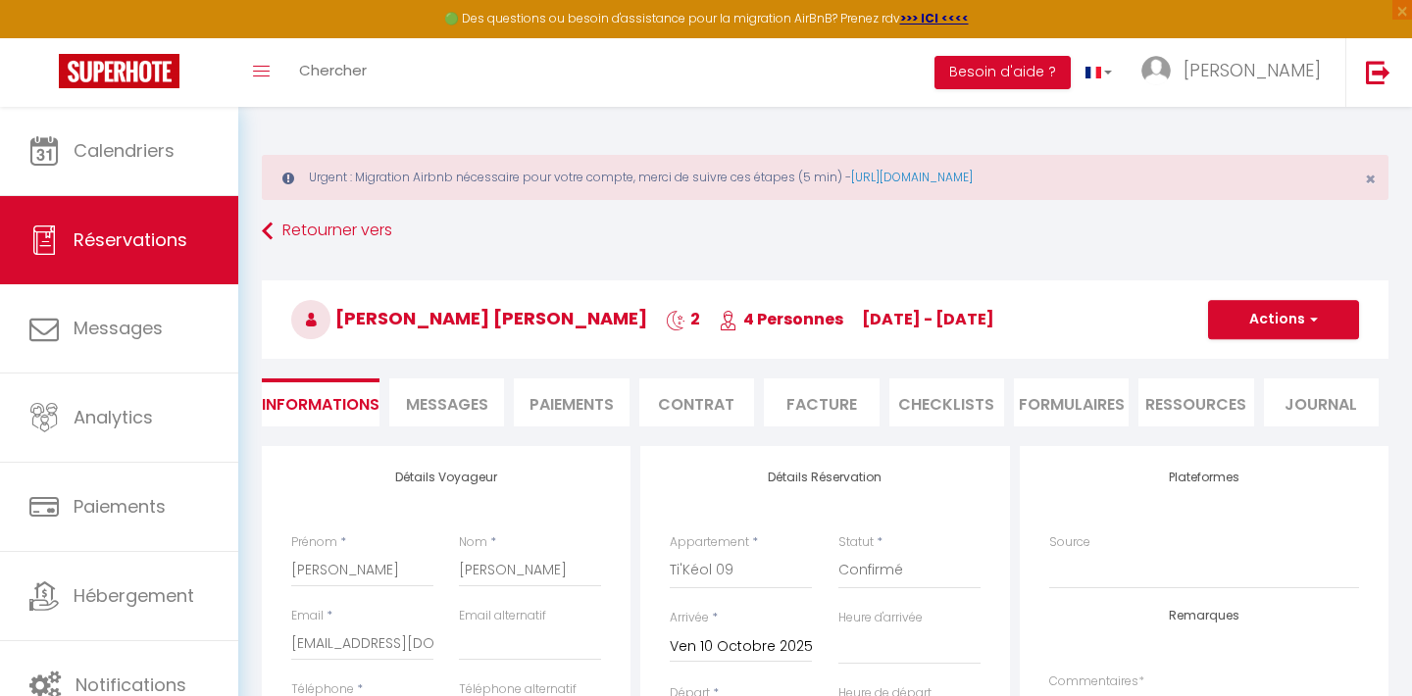
click at [607, 403] on li "Paiements" at bounding box center [571, 403] width 115 height 48
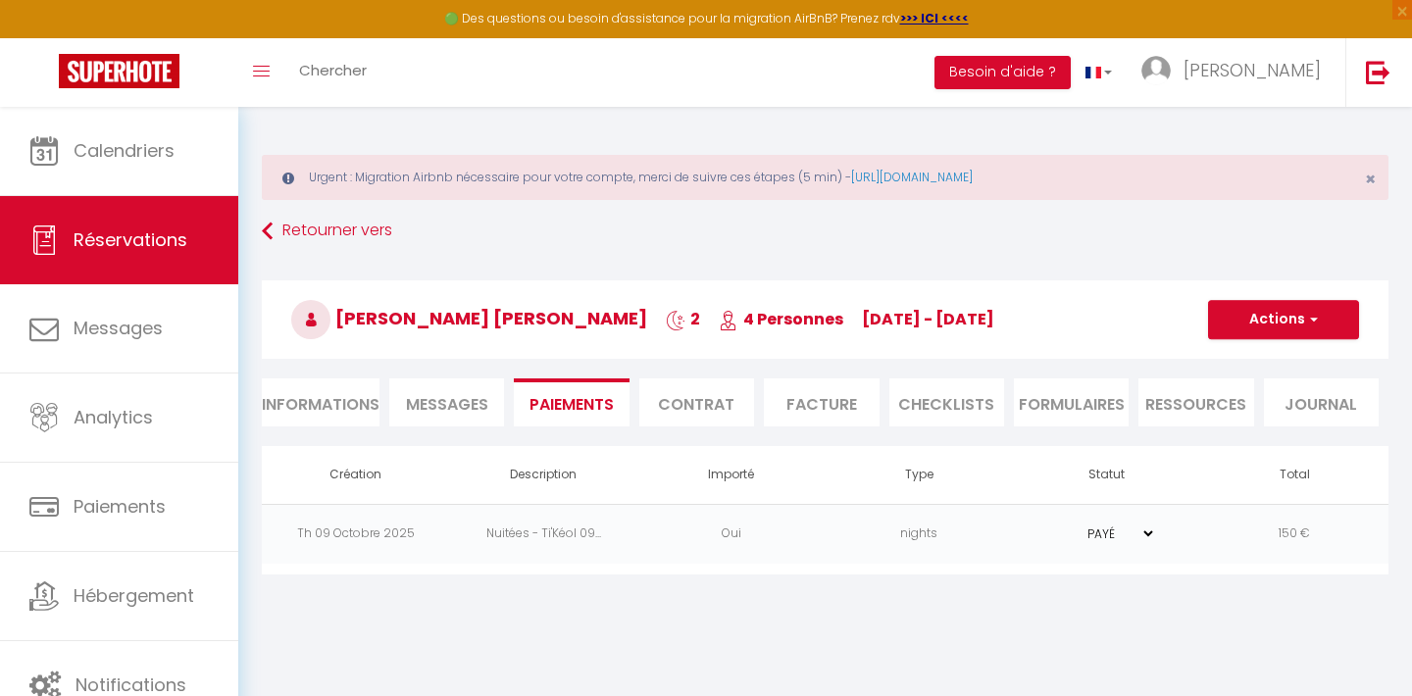
click at [1197, 543] on td "PAYÉ EN ATTENTE" at bounding box center [1107, 534] width 188 height 60
click at [575, 531] on td "Nuitées - Ti'Kéol 09..." at bounding box center [544, 534] width 188 height 60
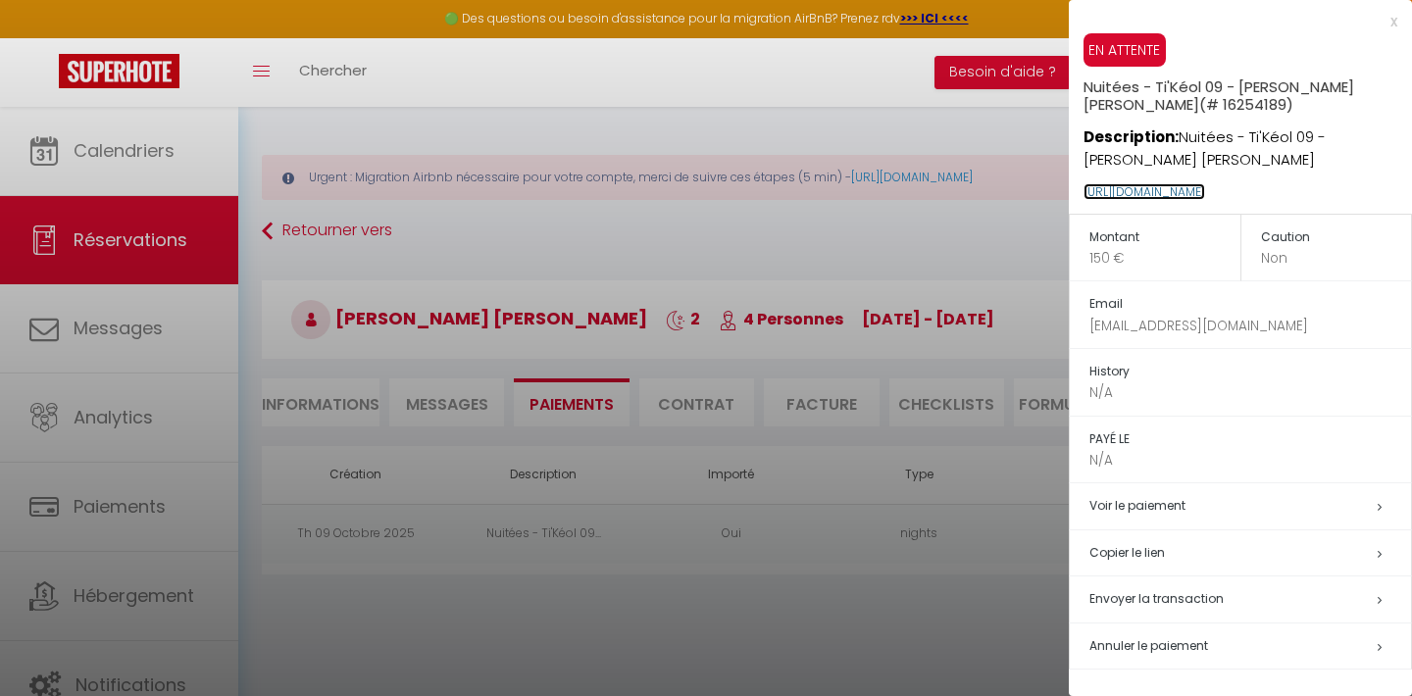
copy link "[URL][DOMAIN_NAME]"
